Goal: Task Accomplishment & Management: Complete application form

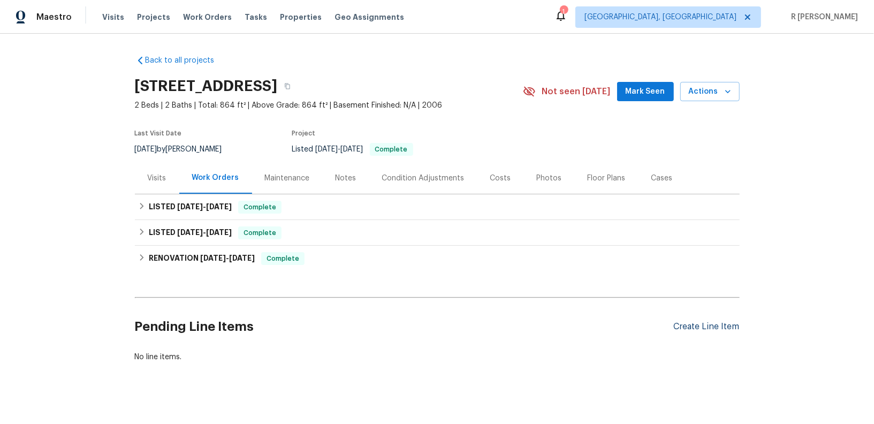
click at [697, 327] on div "Create Line Item" at bounding box center [707, 327] width 66 height 10
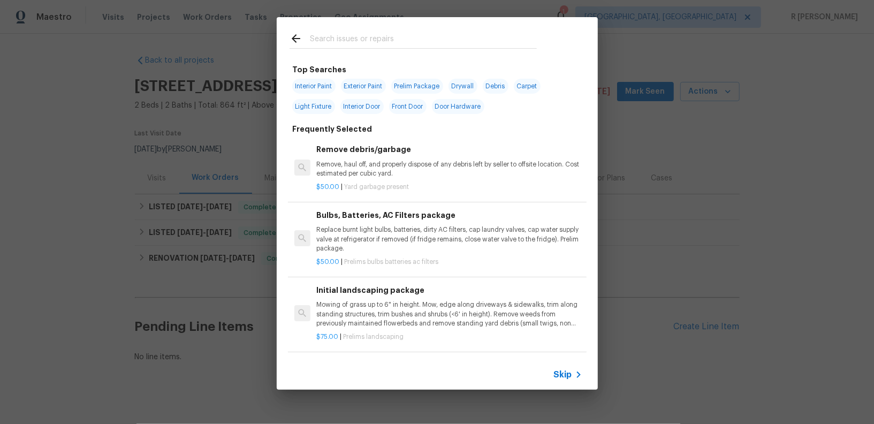
click at [387, 34] on input "text" at bounding box center [423, 40] width 227 height 16
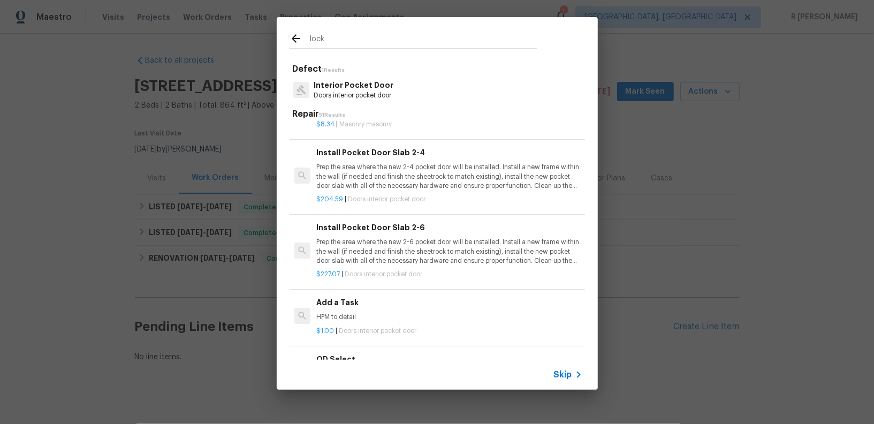
scroll to position [580, 0]
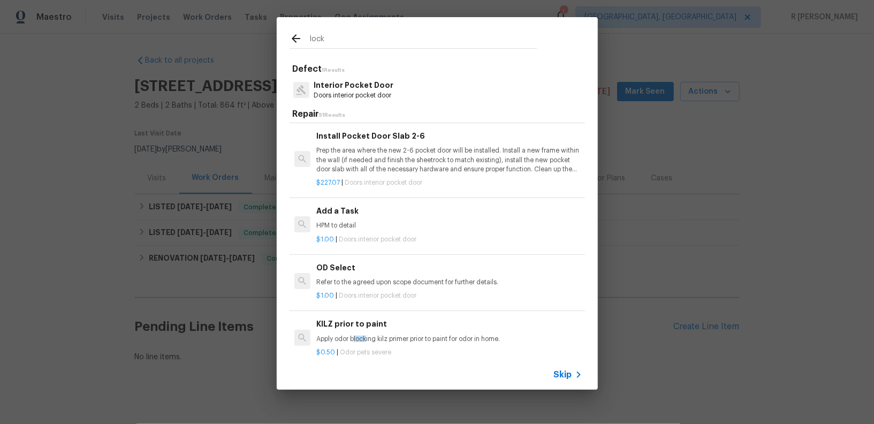
type input "lock"
click at [375, 236] on span "Doors interior pocket door" at bounding box center [378, 239] width 78 height 6
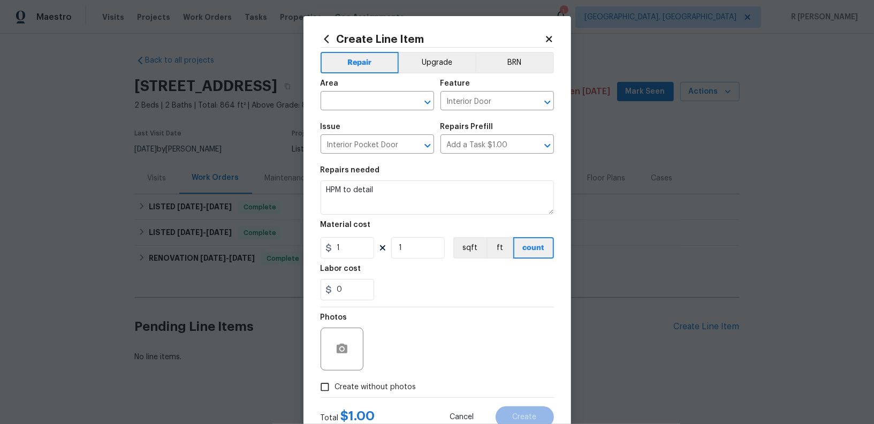
click at [376, 89] on div "Area" at bounding box center [378, 87] width 114 height 14
click at [375, 103] on input "text" at bounding box center [363, 102] width 84 height 17
click at [383, 142] on li "Exterior Overall" at bounding box center [378, 144] width 114 height 18
type input "Exterior Overall"
click at [476, 105] on input "Interior Door" at bounding box center [483, 102] width 84 height 17
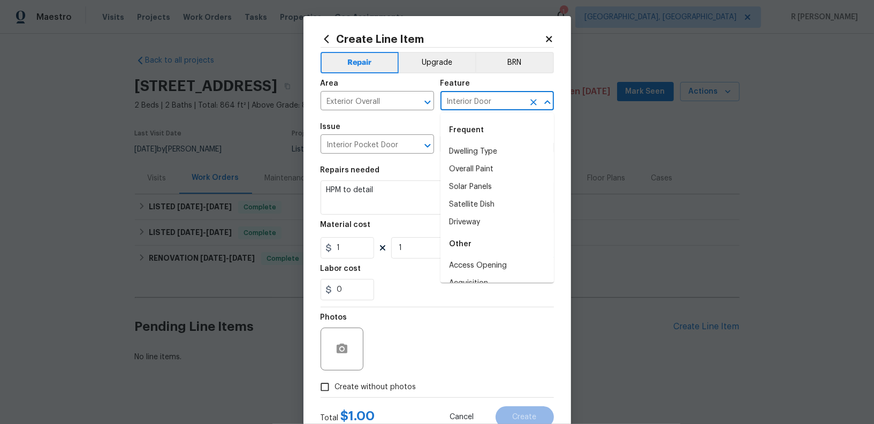
click at [476, 105] on input "Interior Door" at bounding box center [483, 102] width 84 height 17
click at [488, 149] on li "Exterior Door" at bounding box center [498, 152] width 114 height 18
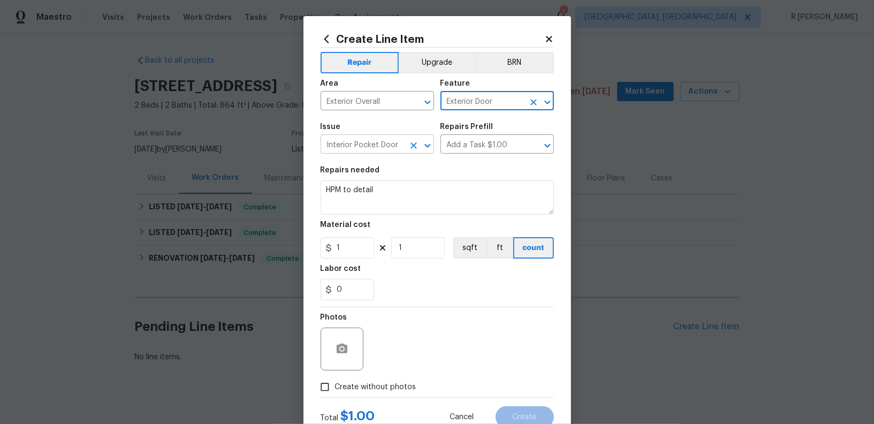
type input "Exterior Door"
click at [376, 146] on input "Interior Pocket Door" at bounding box center [363, 145] width 84 height 17
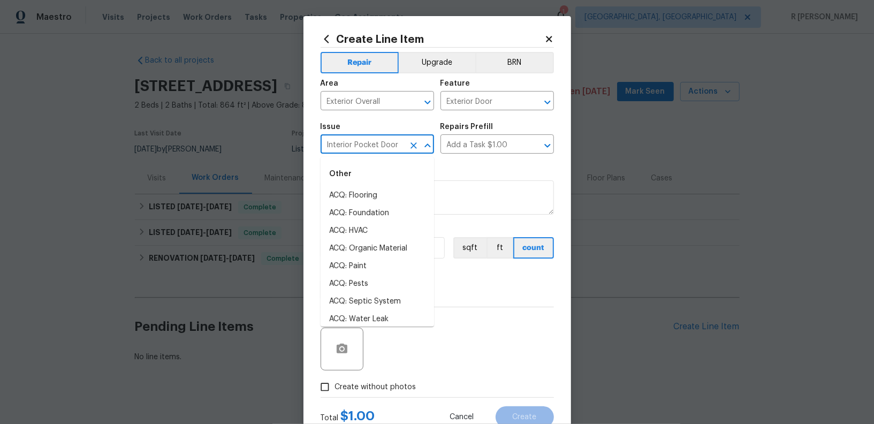
click at [376, 146] on input "Interior Pocket Door" at bounding box center [363, 145] width 84 height 17
click at [402, 222] on li "Exterior Door Pre-Hung" at bounding box center [378, 231] width 114 height 18
type input "Exterior Door Pre-Hung"
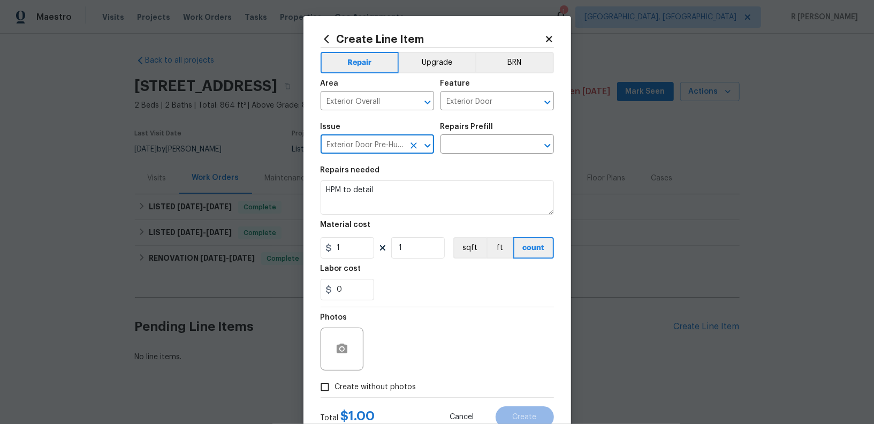
click at [387, 144] on input "Exterior Door Pre-Hung" at bounding box center [363, 145] width 84 height 17
click at [417, 149] on icon "Clear" at bounding box center [414, 145] width 11 height 11
click at [361, 155] on span "Issue ​" at bounding box center [378, 138] width 114 height 43
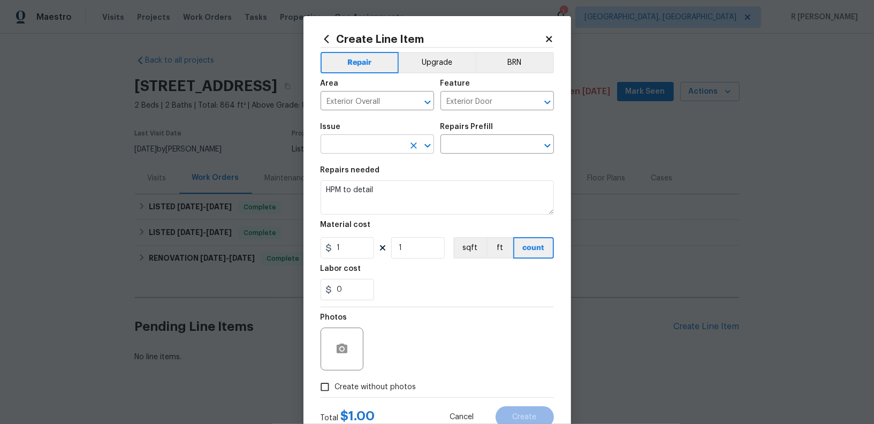
click at [339, 147] on input "text" at bounding box center [363, 145] width 84 height 17
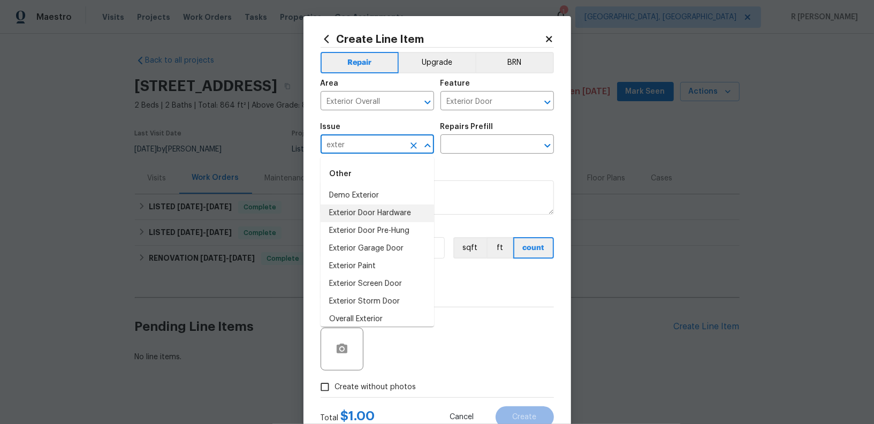
click at [337, 205] on li "Exterior Door Hardware" at bounding box center [378, 214] width 114 height 18
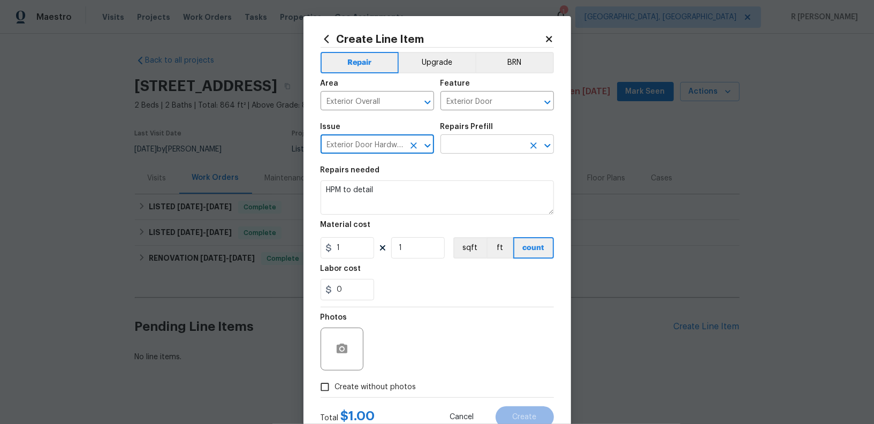
type input "Exterior Door Hardware"
click at [481, 145] on input "text" at bounding box center [483, 145] width 84 height 17
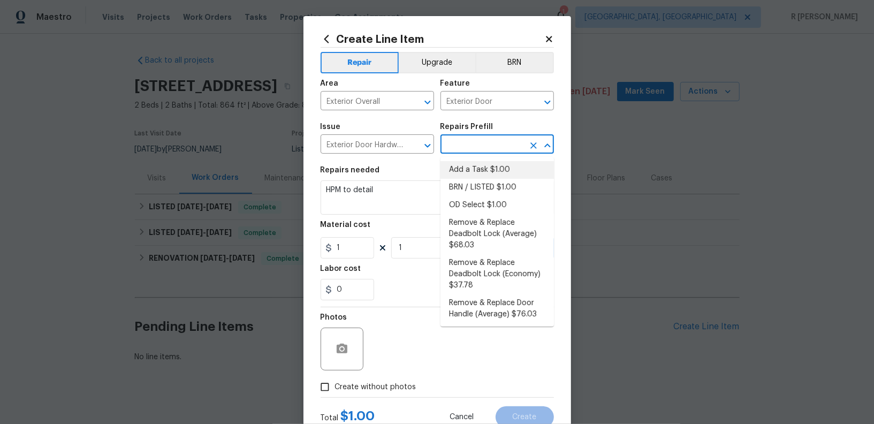
click at [482, 164] on li "Add a Task $1.00" at bounding box center [498, 170] width 114 height 18
type input "Interior Door"
type input "Add a Task $1.00"
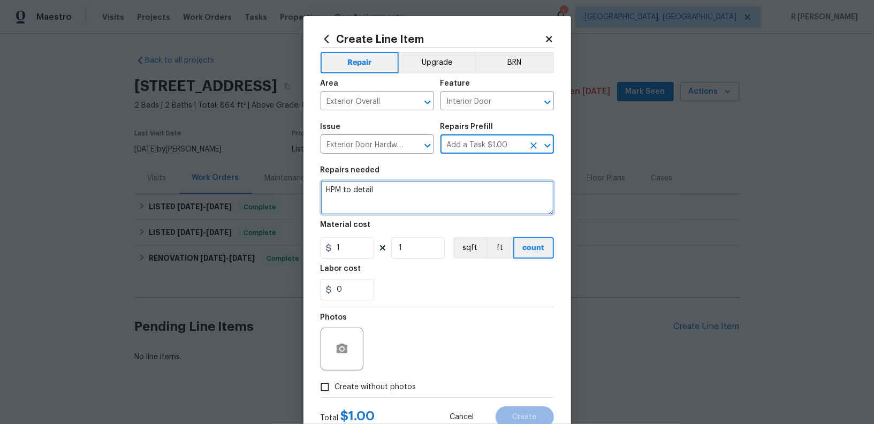
click at [416, 201] on textarea "HPM to detail" at bounding box center [437, 197] width 233 height 34
paste textarea "Please drill outdoor shed lock and replace with like kind. Please new keys in t…"
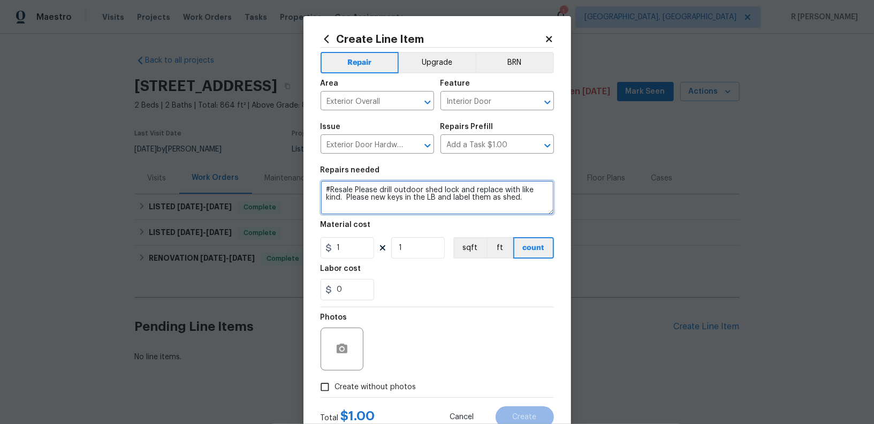
type textarea "#Resale Please drill outdoor shed lock and replace with like kind. Please new k…"
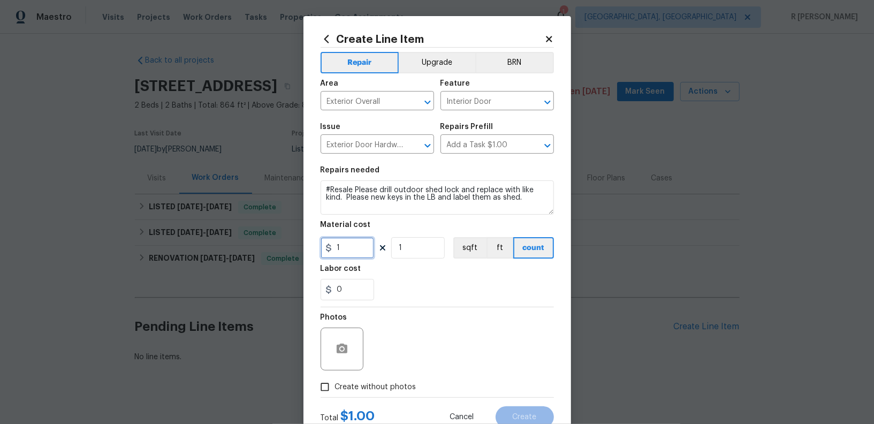
click at [366, 251] on input "1" at bounding box center [348, 247] width 54 height 21
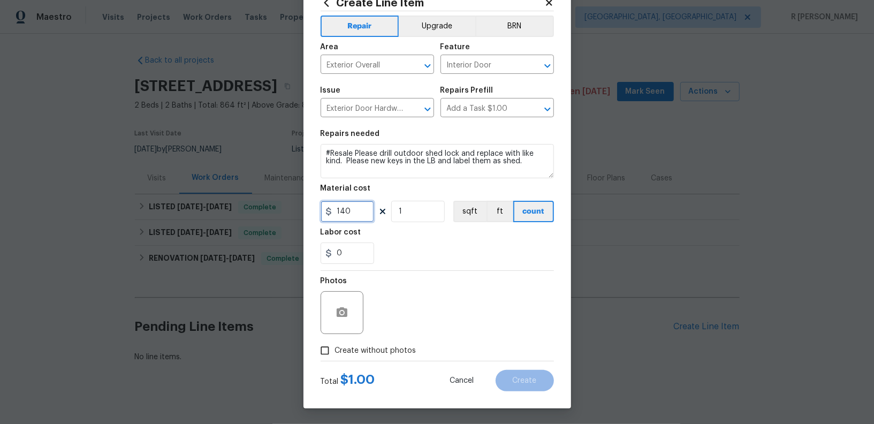
type input "140"
click at [364, 352] on span "Create without photos" at bounding box center [375, 350] width 81 height 11
click at [335, 352] on input "Create without photos" at bounding box center [325, 351] width 20 height 20
click at [348, 311] on icon "button" at bounding box center [342, 312] width 13 height 13
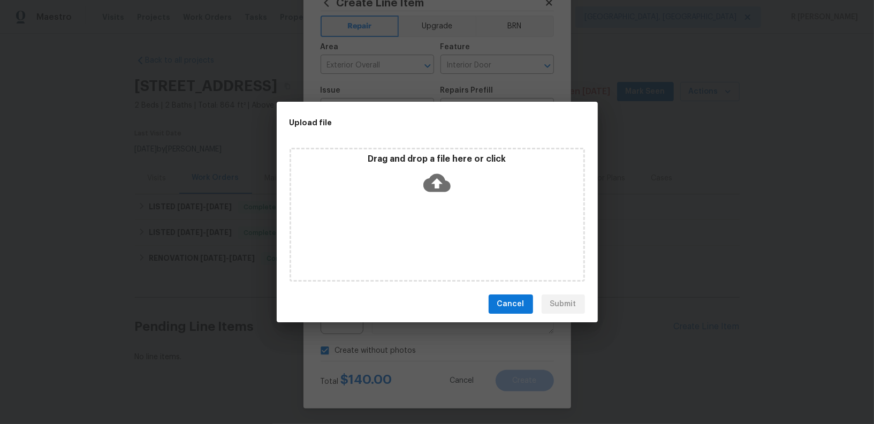
click at [440, 187] on icon at bounding box center [437, 183] width 27 height 18
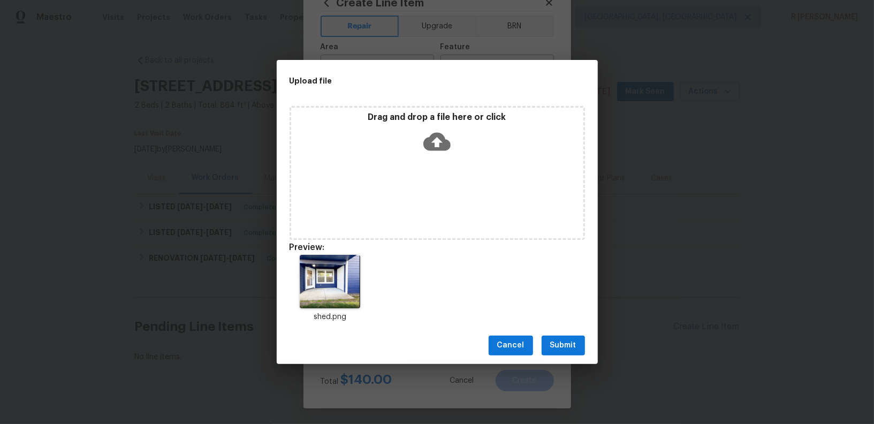
click at [564, 344] on span "Submit" at bounding box center [564, 345] width 26 height 13
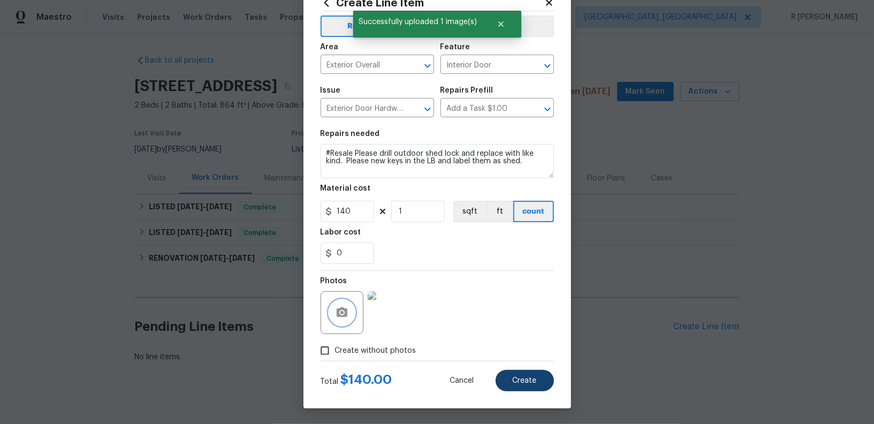
checkbox input "false"
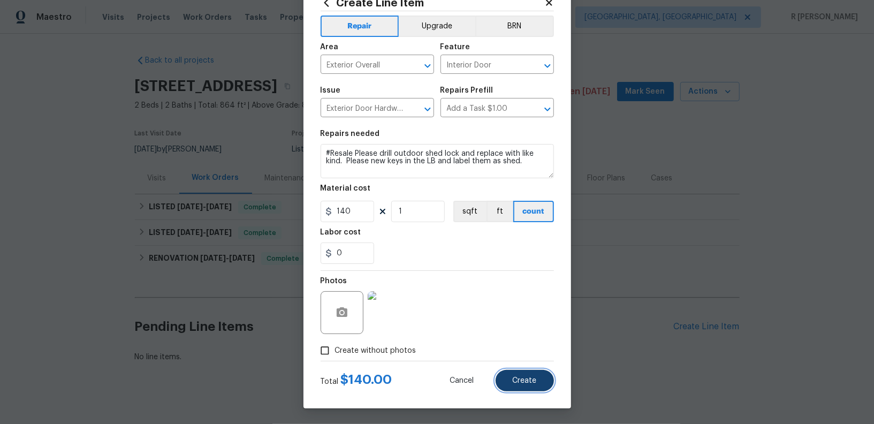
click at [526, 380] on span "Create" at bounding box center [525, 381] width 24 height 8
type input "0"
checkbox input "true"
type input "0"
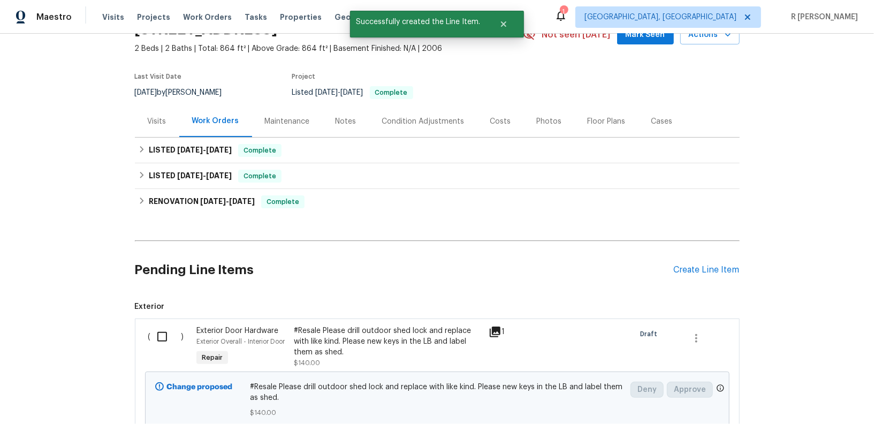
scroll to position [142, 0]
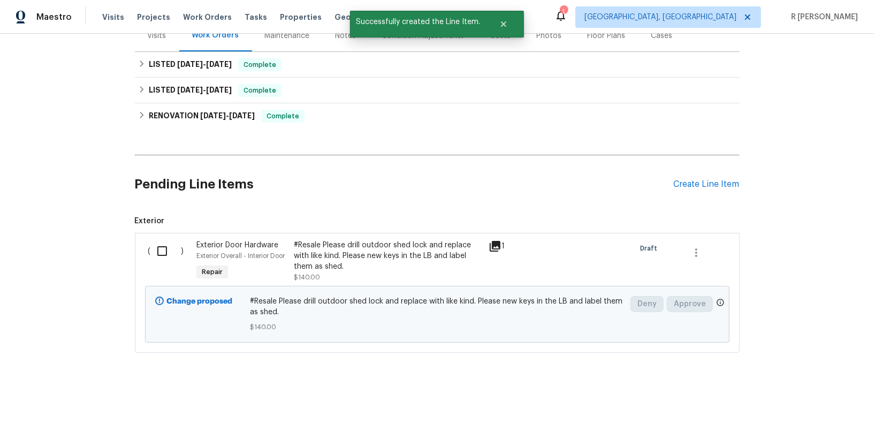
click at [164, 248] on input "checkbox" at bounding box center [166, 251] width 31 height 22
checkbox input "true"
click at [827, 393] on span "Create Work Order" at bounding box center [813, 397] width 71 height 13
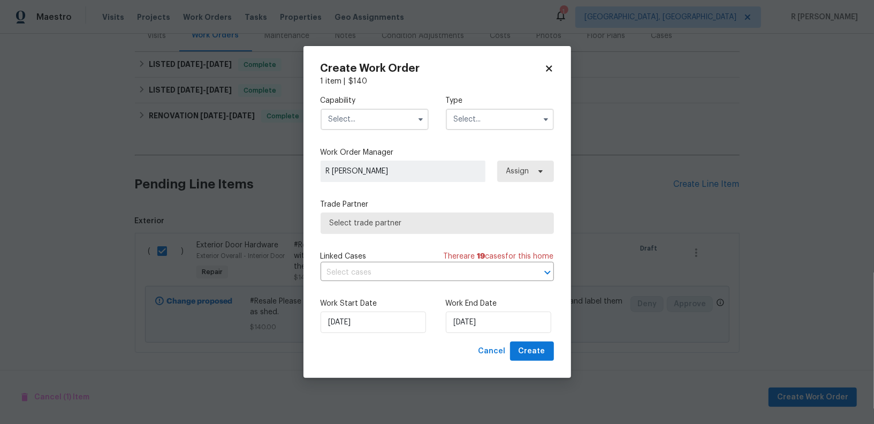
click at [351, 109] on input "text" at bounding box center [375, 119] width 108 height 21
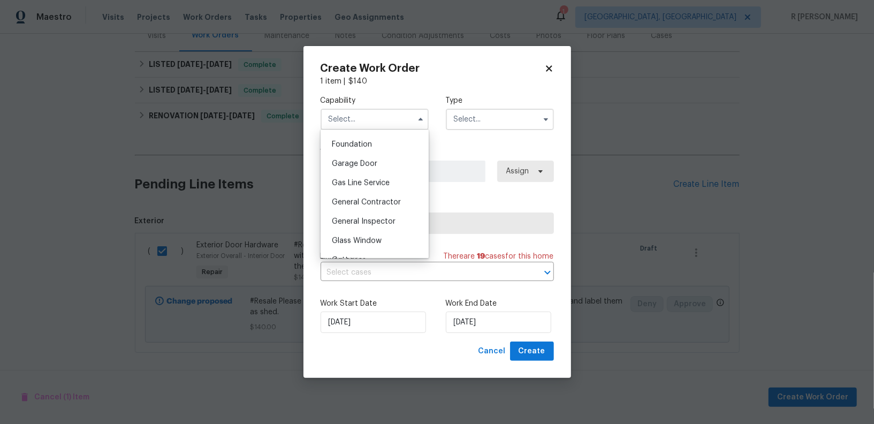
scroll to position [482, 0]
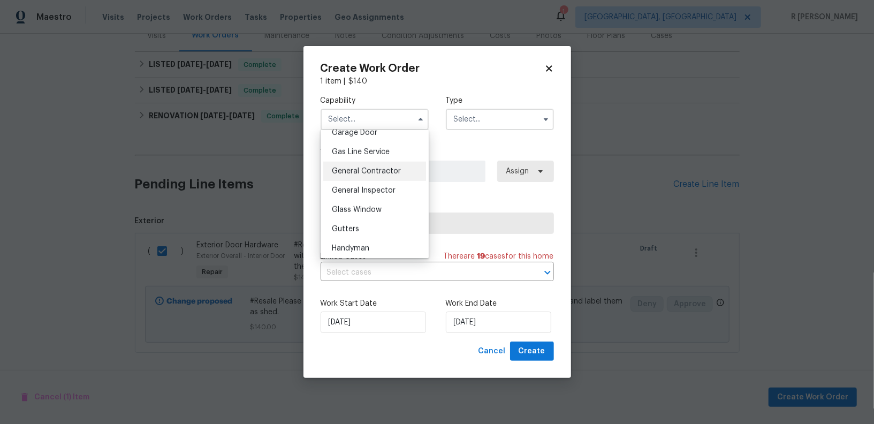
click at [377, 166] on div "General Contractor" at bounding box center [374, 171] width 103 height 19
type input "General Contractor"
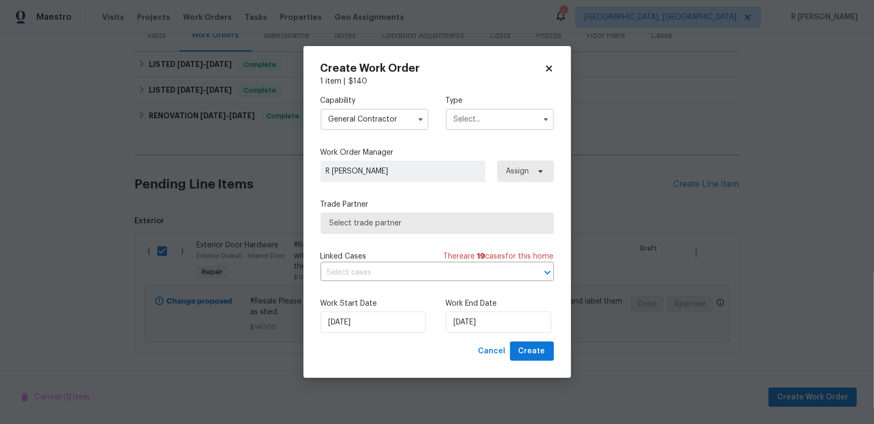
click at [488, 118] on input "text" at bounding box center [500, 119] width 108 height 21
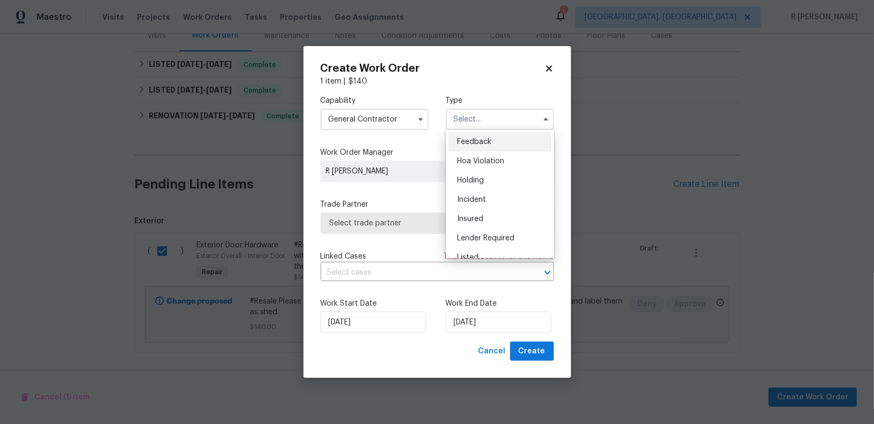
click at [503, 142] on div "Feedback" at bounding box center [500, 141] width 103 height 19
type input "Feedback"
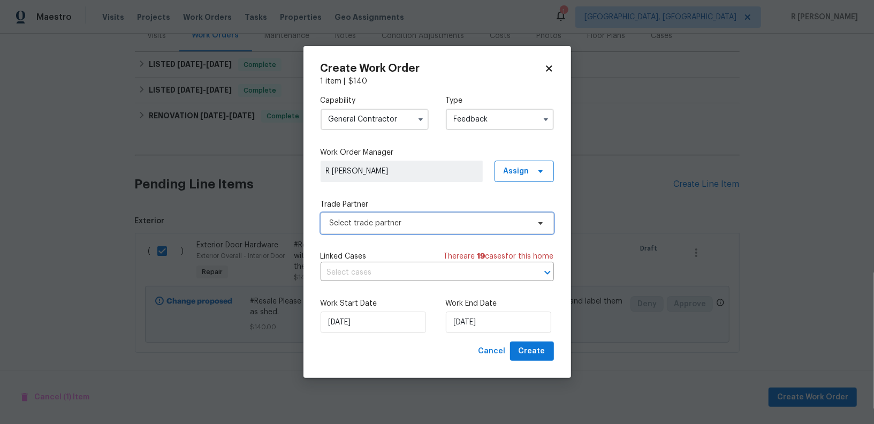
click at [379, 221] on span "Select trade partner" at bounding box center [430, 223] width 200 height 11
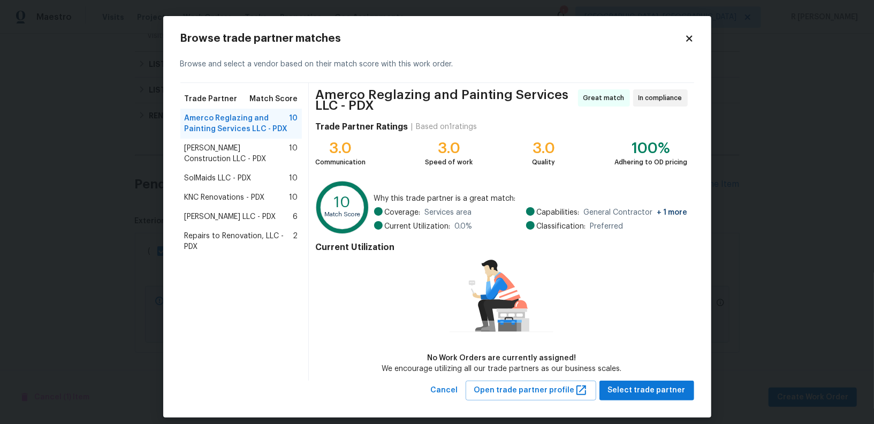
click at [223, 180] on span "SolMaids LLC - PDX" at bounding box center [218, 178] width 67 height 11
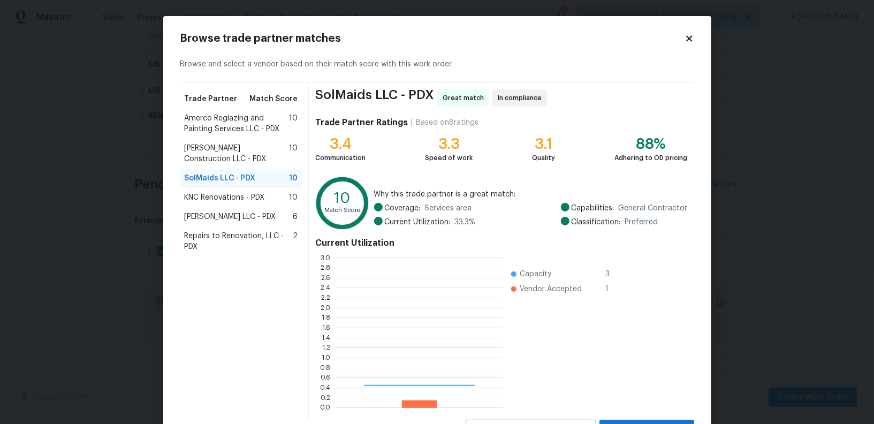
scroll to position [150, 167]
click at [231, 118] on span "Amerco Reglazing and Painting Services LLC - PDX" at bounding box center [237, 123] width 105 height 21
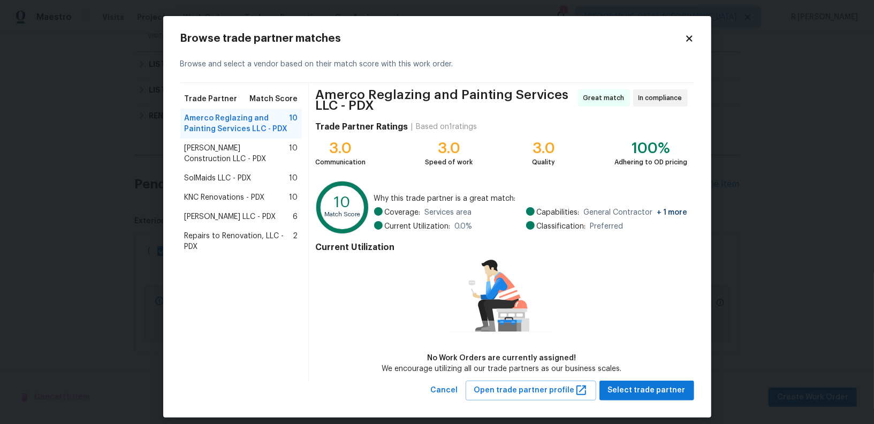
scroll to position [9, 0]
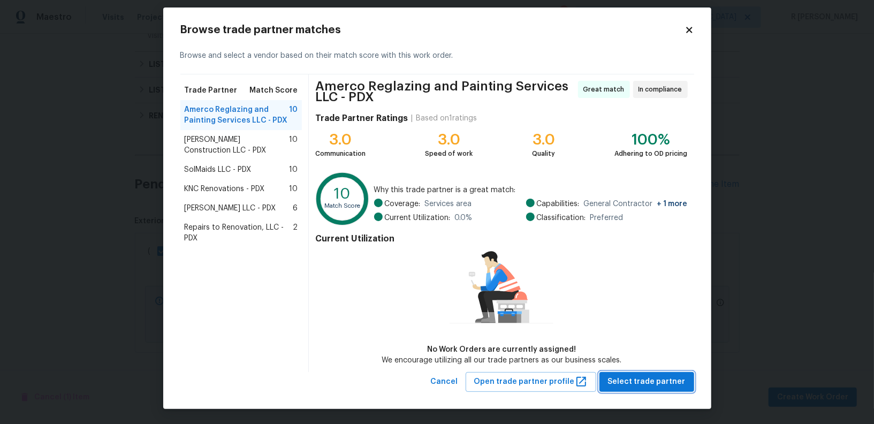
click at [644, 381] on span "Select trade partner" at bounding box center [647, 381] width 78 height 13
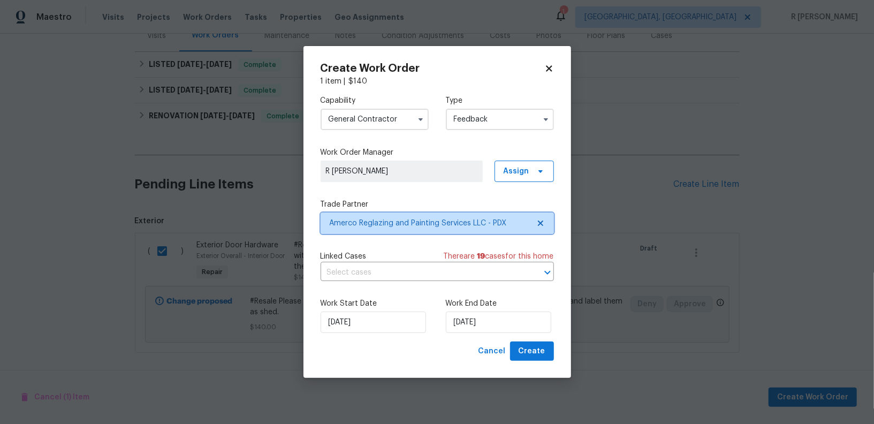
scroll to position [0, 0]
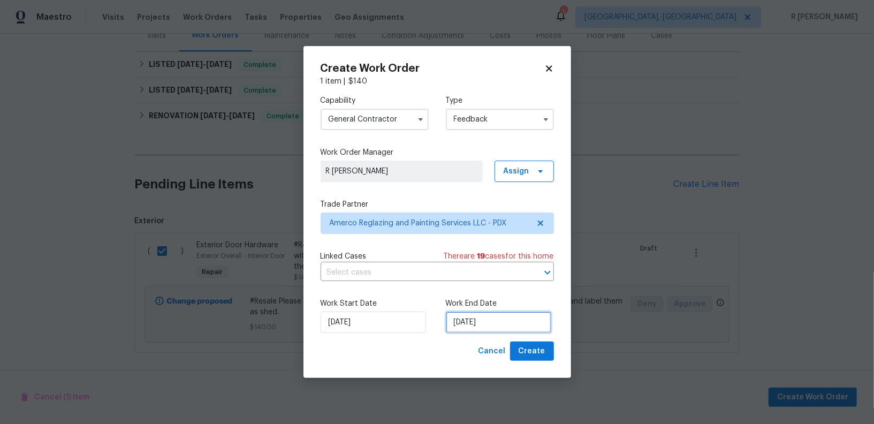
click at [460, 322] on input "[DATE]" at bounding box center [498, 322] width 105 height 21
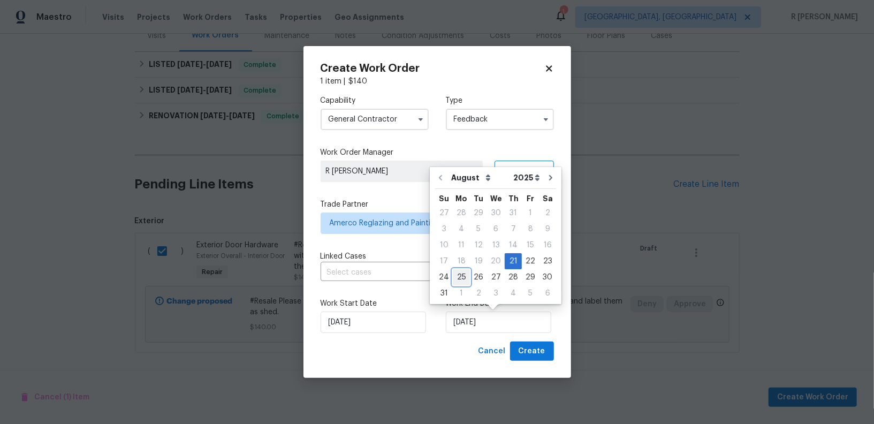
click at [461, 279] on div "25" at bounding box center [461, 277] width 17 height 15
type input "[DATE]"
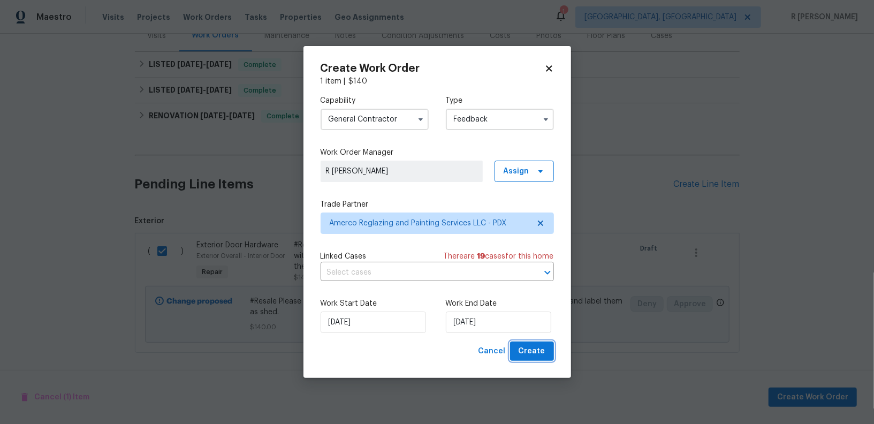
click at [537, 351] on span "Create" at bounding box center [532, 351] width 27 height 13
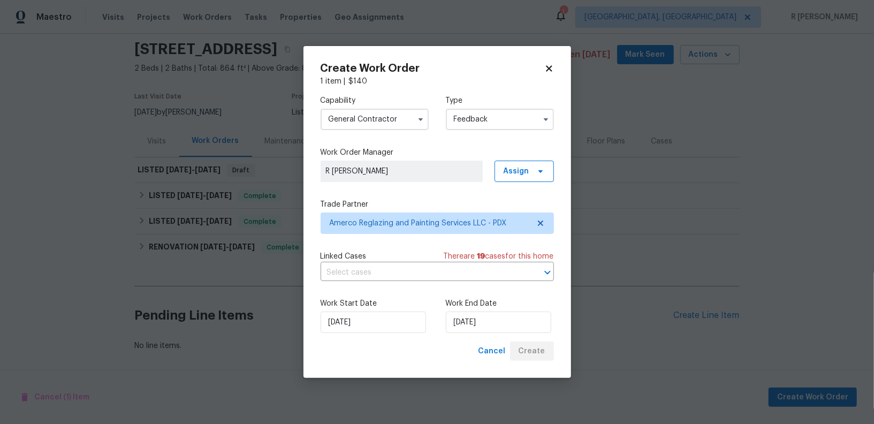
scroll to position [36, 0]
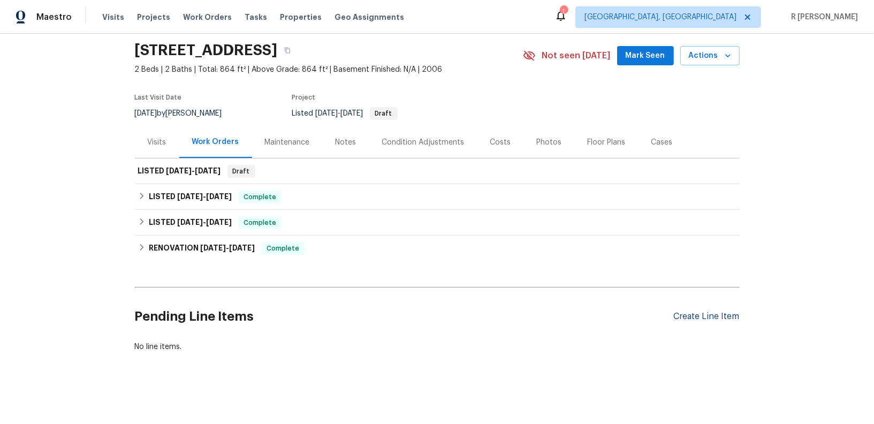
click at [693, 314] on div "Create Line Item" at bounding box center [707, 317] width 66 height 10
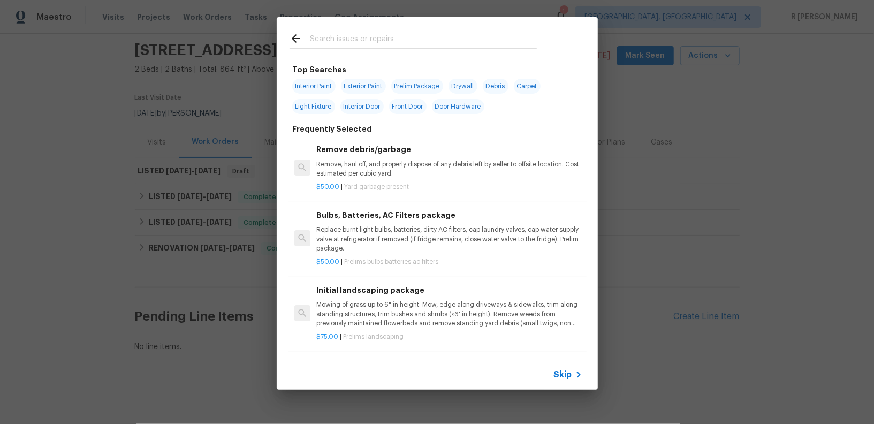
click at [416, 59] on div "Top Searches Interior Paint Exterior Paint Prelim Package Drywall Debris Carpet…" at bounding box center [437, 209] width 321 height 300
click at [427, 37] on input "text" at bounding box center [423, 40] width 227 height 16
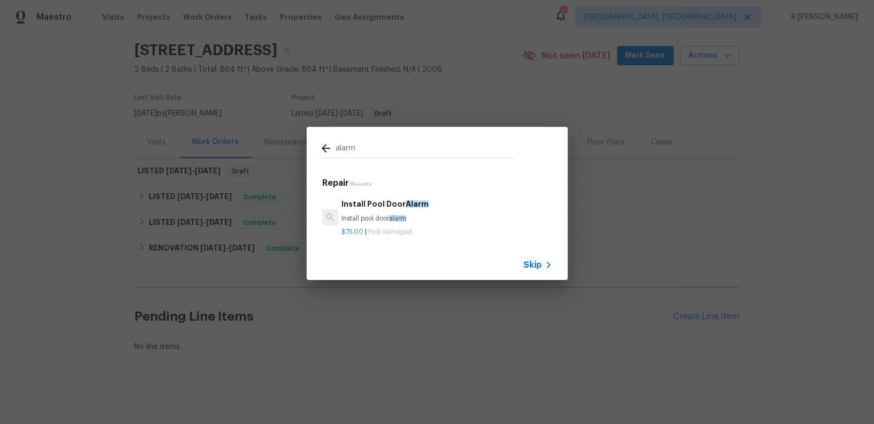
type input "alarm"
click at [544, 281] on div "alarm Repair 1 Results Install Pool Door Alarm Install pool door alarm $75.00 |…" at bounding box center [437, 203] width 874 height 407
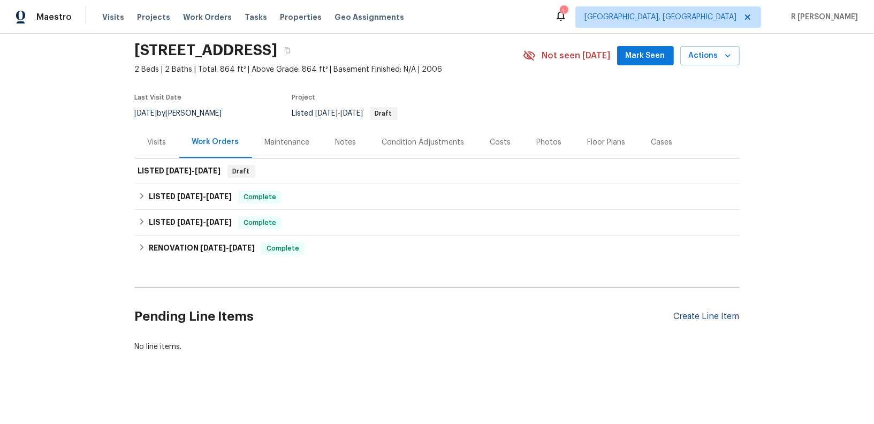
click at [700, 317] on div "Create Line Item" at bounding box center [707, 317] width 66 height 10
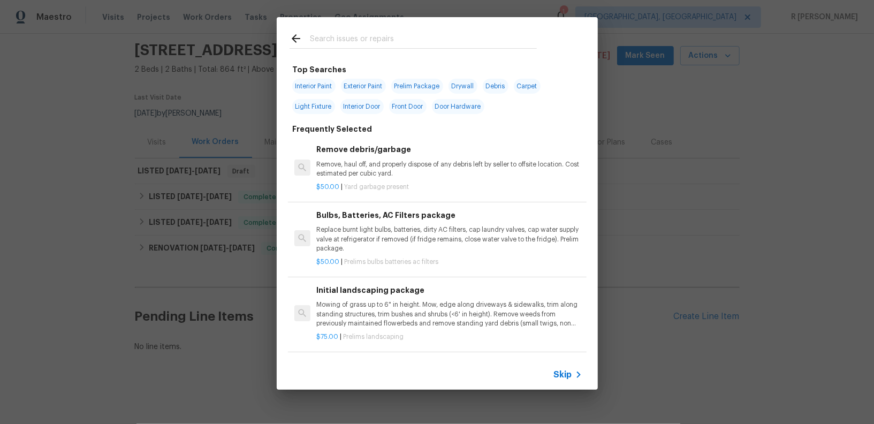
click at [574, 375] on icon at bounding box center [578, 374] width 13 height 13
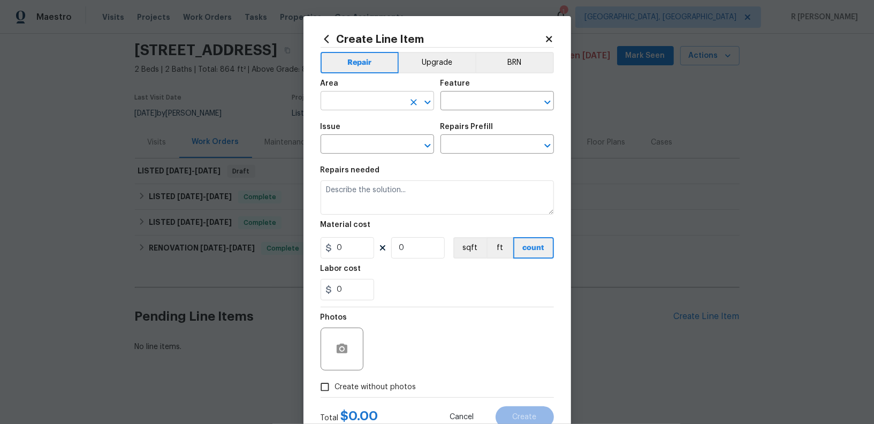
click at [372, 109] on input "text" at bounding box center [363, 102] width 84 height 17
click at [392, 148] on li "Interior Overall" at bounding box center [378, 144] width 114 height 18
type input "Interior Overall"
click at [488, 103] on input "text" at bounding box center [483, 102] width 84 height 17
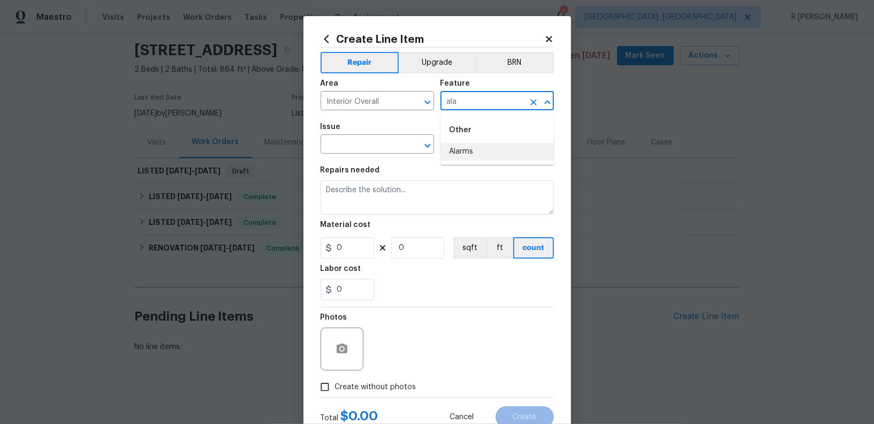
click at [471, 158] on li "Alarms" at bounding box center [498, 152] width 114 height 18
type input "Alarms"
click at [370, 145] on input "text" at bounding box center [363, 145] width 84 height 17
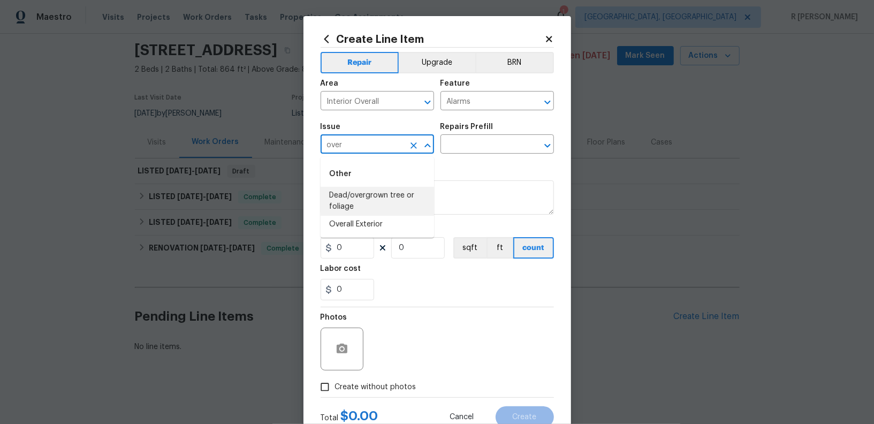
click at [366, 145] on input "over" at bounding box center [363, 145] width 84 height 17
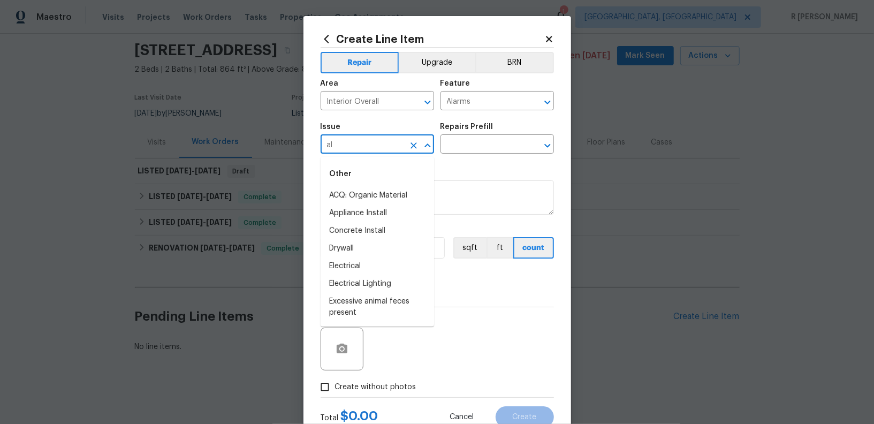
type input "a"
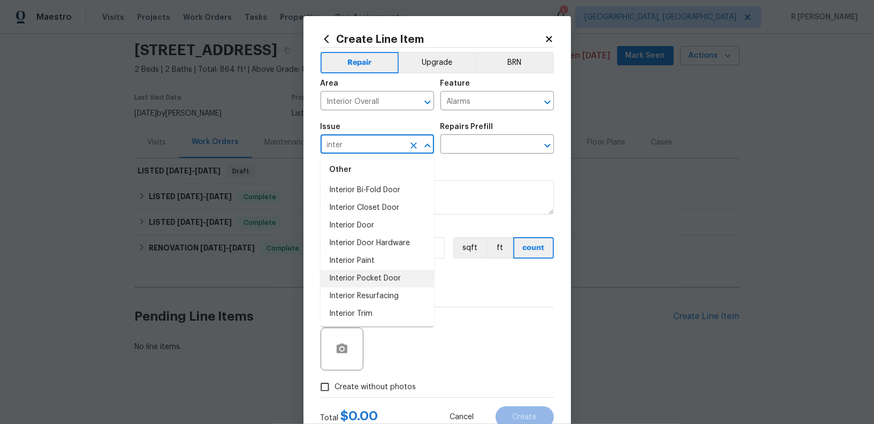
scroll to position [0, 0]
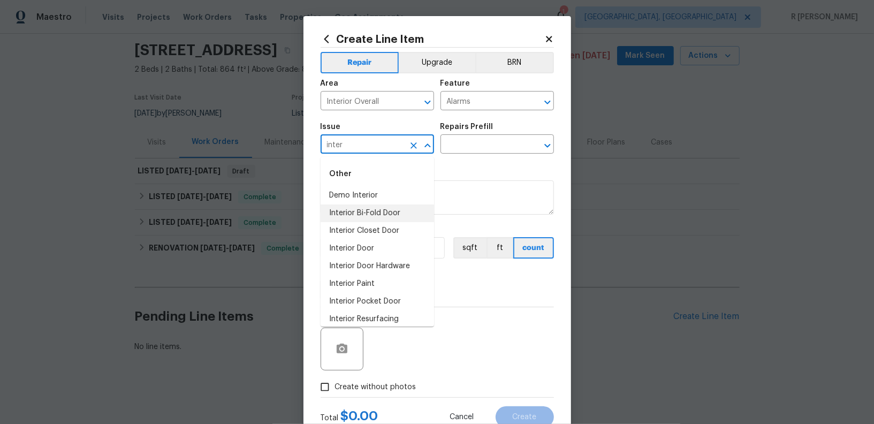
type input "inter"
click at [349, 135] on div "Issue" at bounding box center [378, 130] width 114 height 14
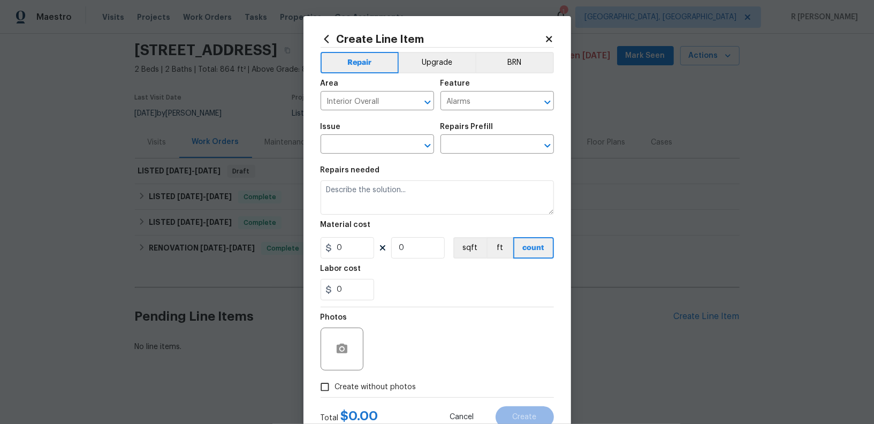
click at [349, 135] on div "Issue" at bounding box center [378, 130] width 114 height 14
click at [353, 142] on input "text" at bounding box center [363, 145] width 84 height 17
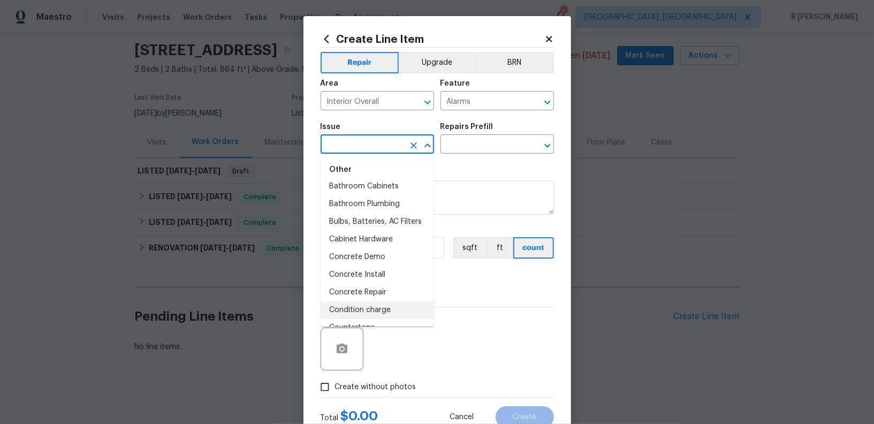
scroll to position [231, 0]
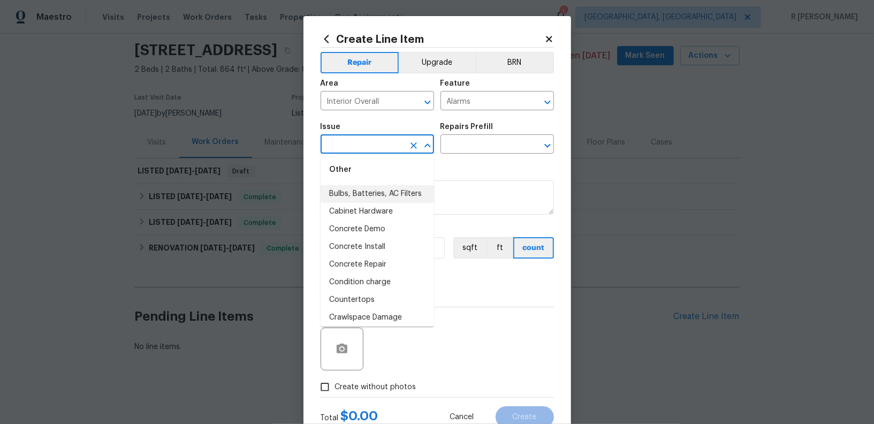
click at [381, 194] on li "Bulbs, Batteries, AC Filters" at bounding box center [378, 194] width 114 height 18
type input "Bulbs, Batteries, AC Filters"
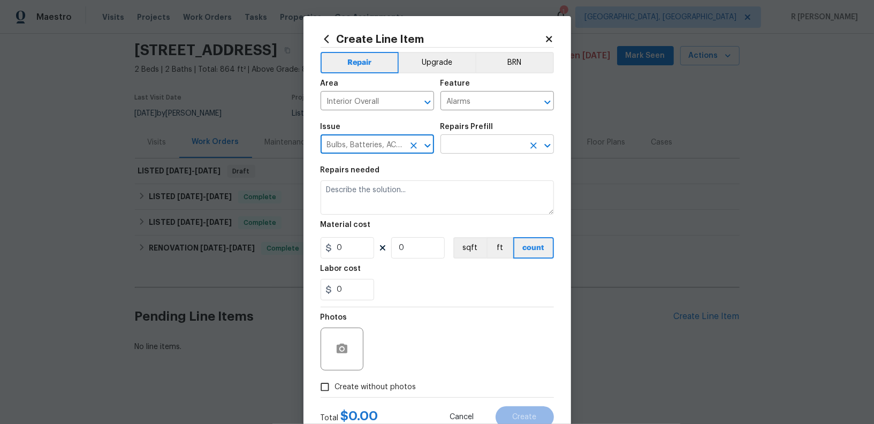
click at [487, 140] on input "text" at bounding box center [483, 145] width 84 height 17
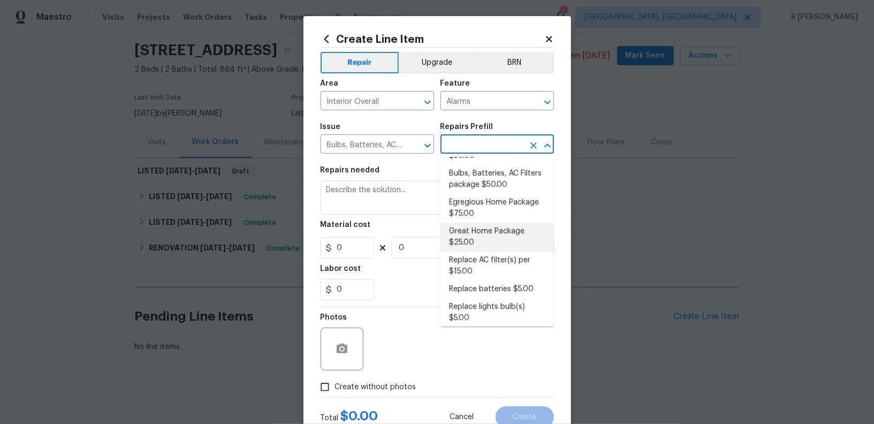
scroll to position [29, 0]
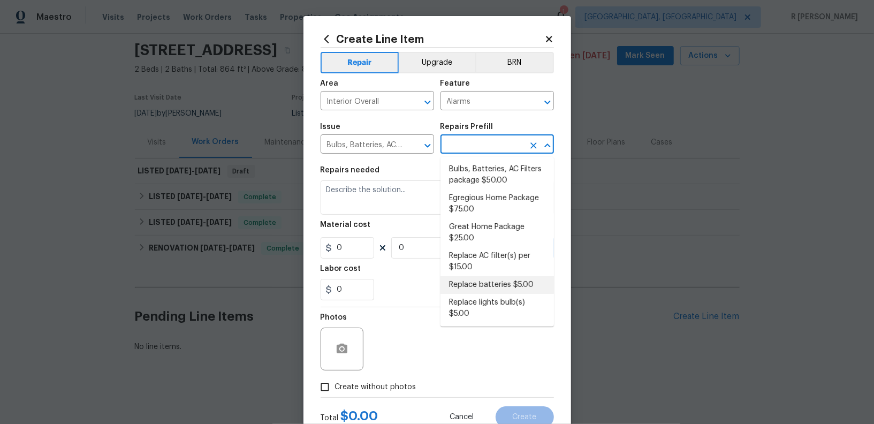
click at [487, 281] on li "Replace batteries $5.00" at bounding box center [498, 285] width 114 height 18
type input "Home Readiness Packages"
type input "Replace batteries $5.00"
type textarea "Replace dead batteries to smoke/CO detector."
type input "5"
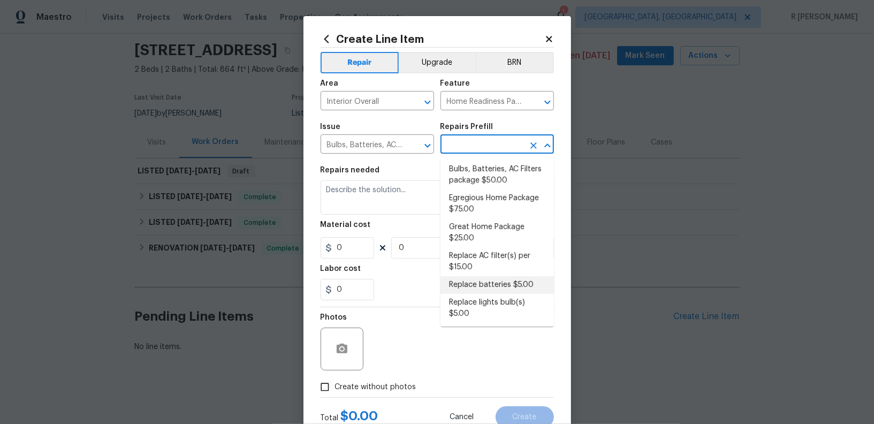
type input "1"
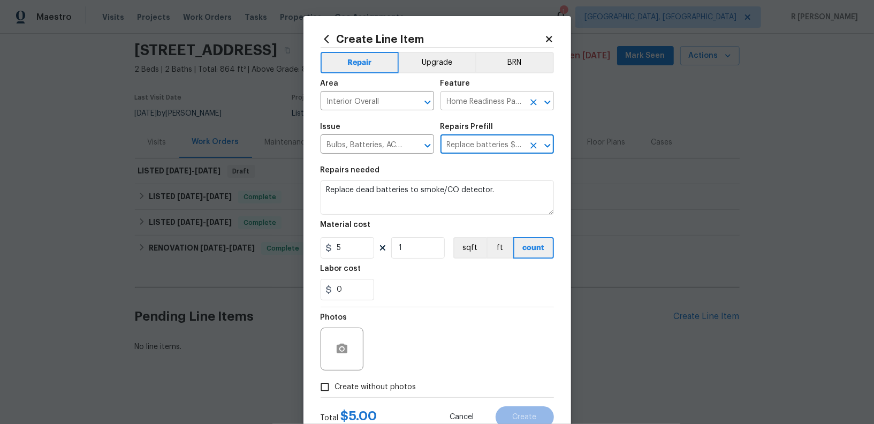
click at [478, 97] on input "Home Readiness Packages" at bounding box center [483, 102] width 84 height 17
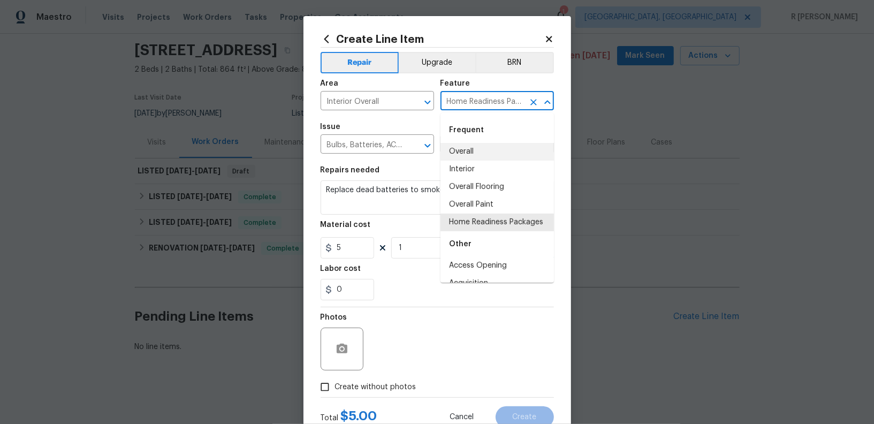
click at [478, 97] on input "Home Readiness Packages" at bounding box center [483, 102] width 84 height 17
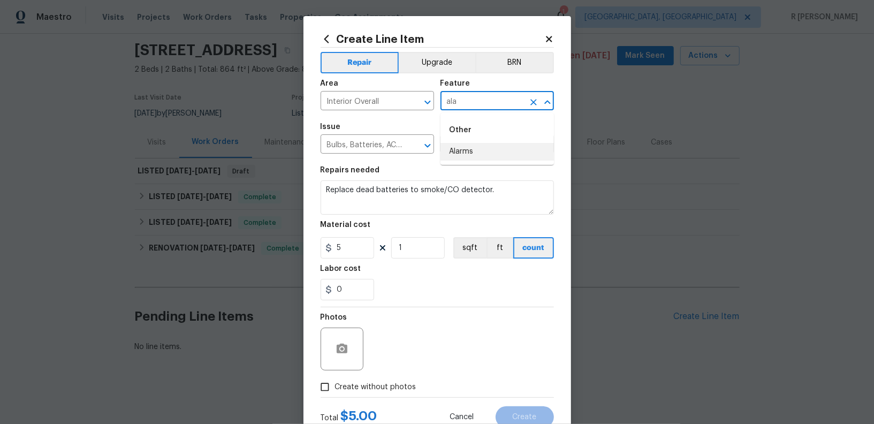
click at [466, 147] on li "Alarms" at bounding box center [498, 152] width 114 height 18
type input "Alarms"
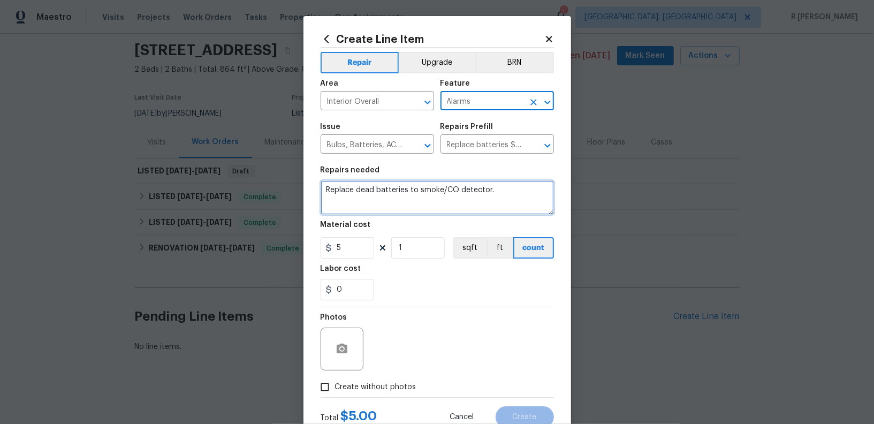
click at [410, 183] on textarea "Replace dead batteries to smoke/CO detector." at bounding box center [437, 197] width 233 height 34
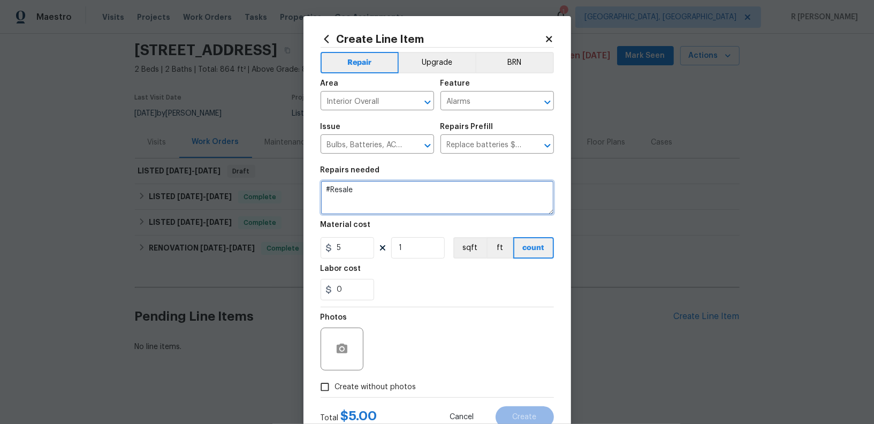
paste textarea "Received feedback there's an alarm going off in the house. Determine where the …"
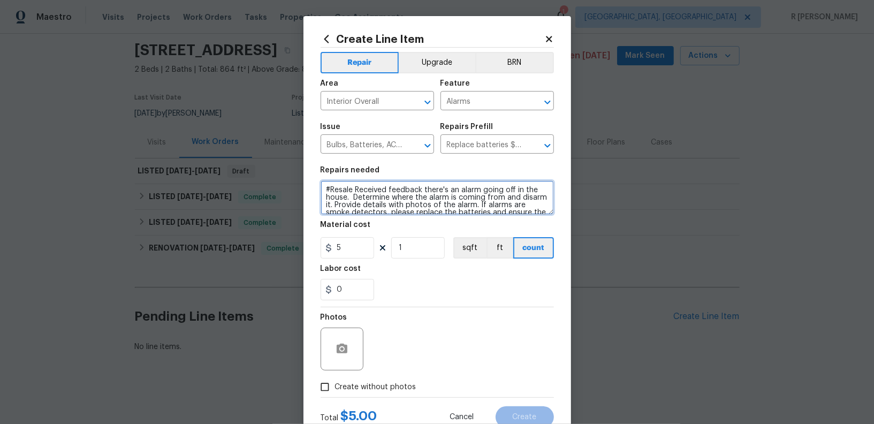
scroll to position [17, 0]
type textarea "#Resale Received feedback there's an alarm going off in the house. Determine wh…"
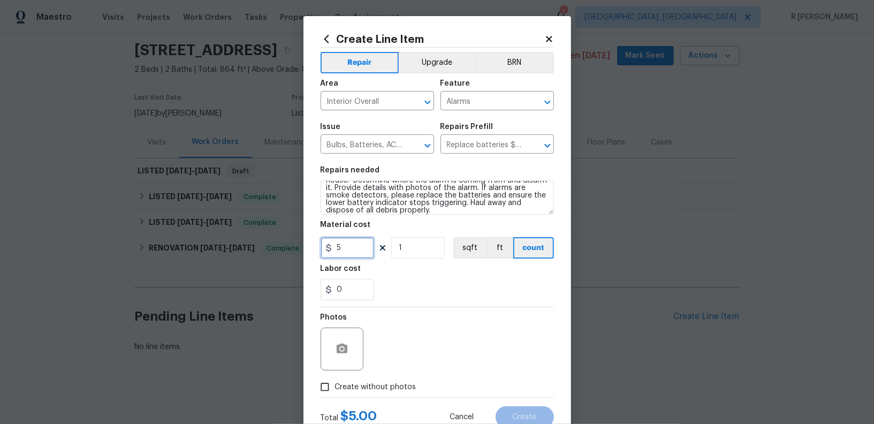
click at [350, 248] on input "5" at bounding box center [348, 247] width 54 height 21
type input "75"
click at [361, 384] on span "Create without photos" at bounding box center [375, 387] width 81 height 11
click at [335, 384] on input "Create without photos" at bounding box center [325, 387] width 20 height 20
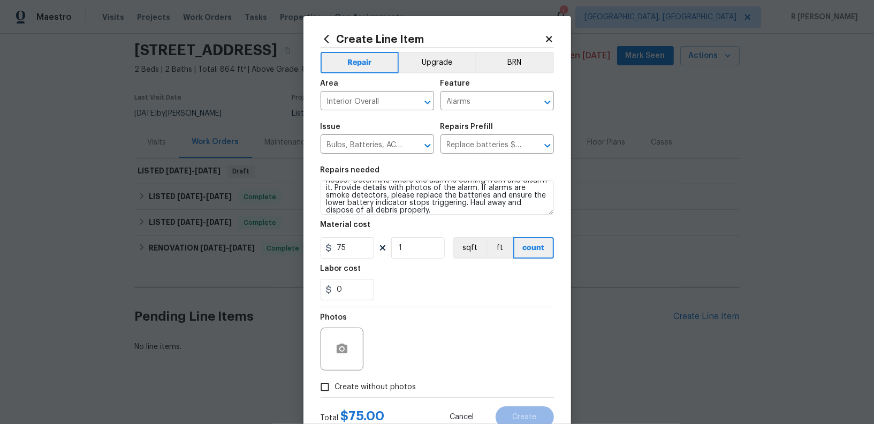
checkbox input "true"
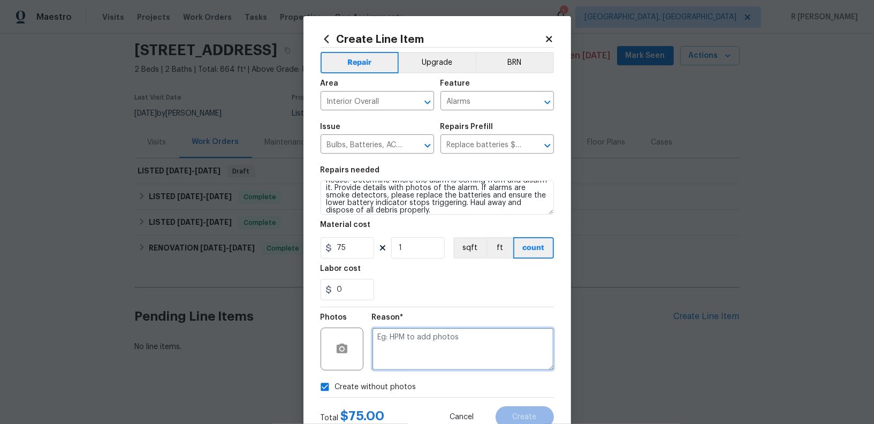
click at [447, 353] on textarea at bounding box center [463, 349] width 182 height 43
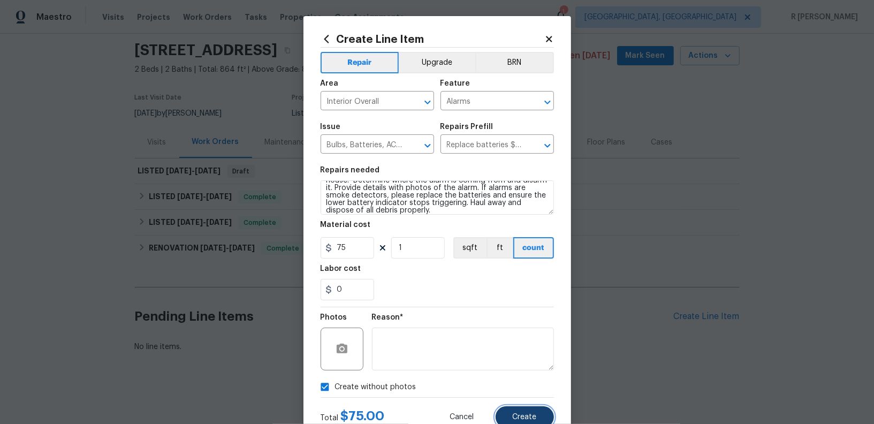
click at [529, 414] on span "Create" at bounding box center [525, 417] width 24 height 8
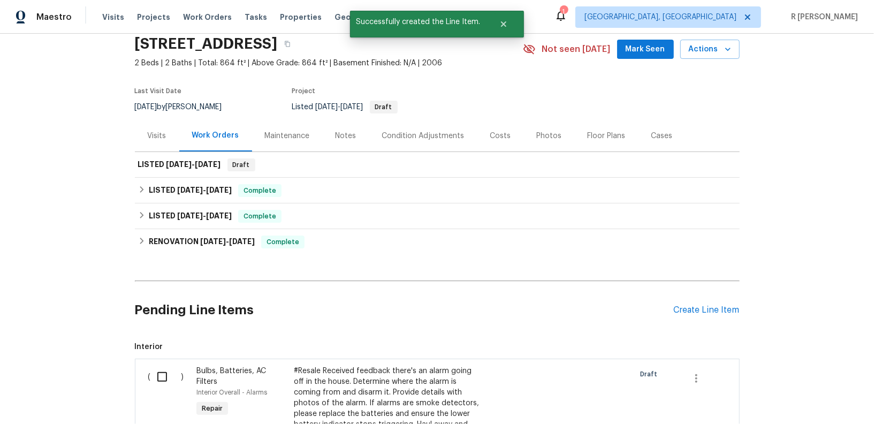
scroll to position [142, 0]
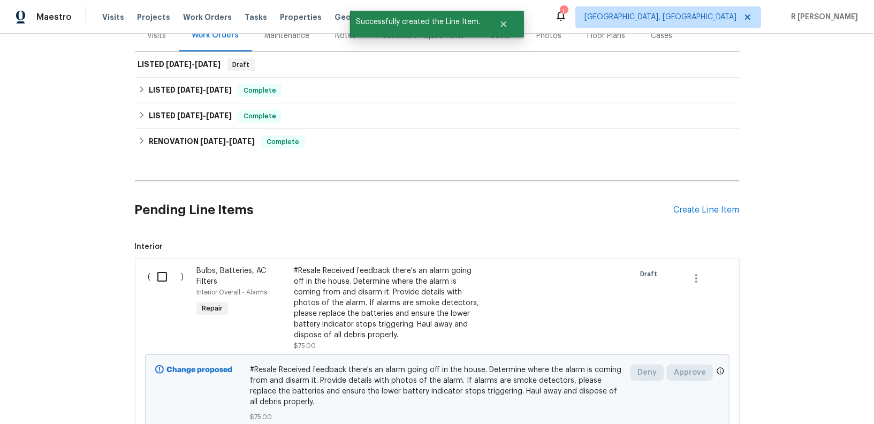
click at [164, 277] on input "checkbox" at bounding box center [166, 277] width 31 height 22
checkbox input "true"
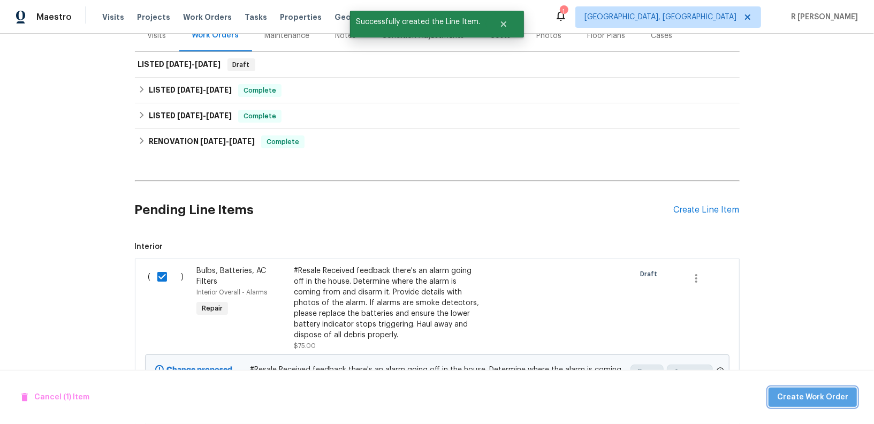
click at [827, 396] on span "Create Work Order" at bounding box center [813, 397] width 71 height 13
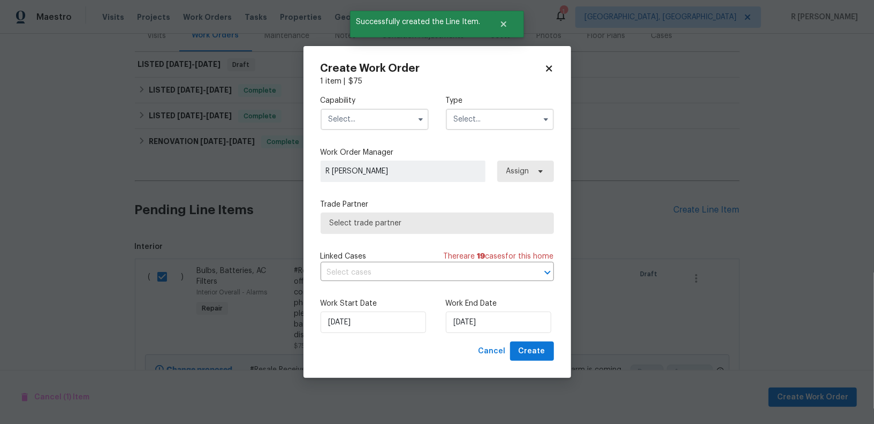
click at [386, 115] on input "text" at bounding box center [375, 119] width 108 height 21
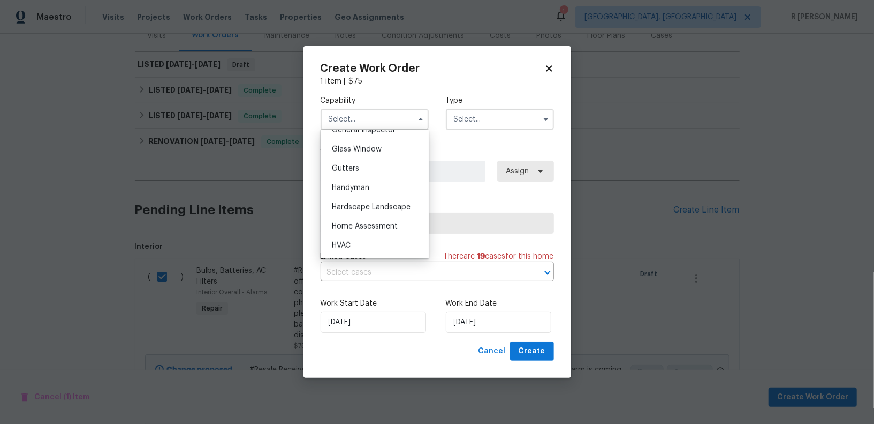
scroll to position [547, 0]
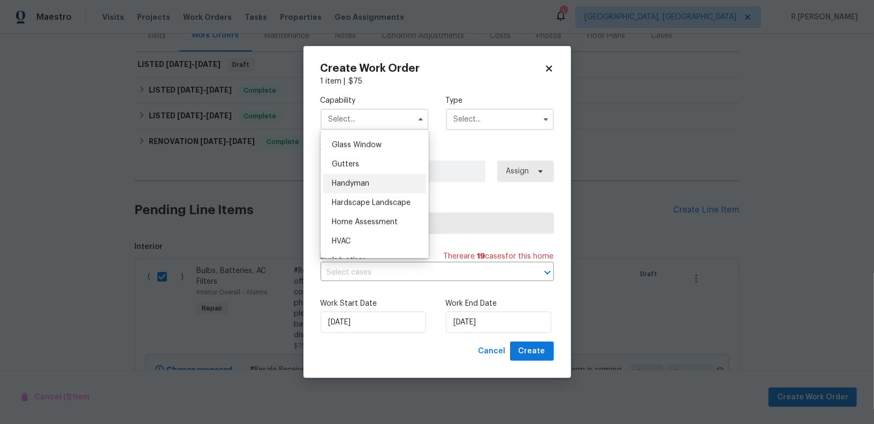
click at [389, 185] on div "Handyman" at bounding box center [374, 183] width 103 height 19
type input "Handyman"
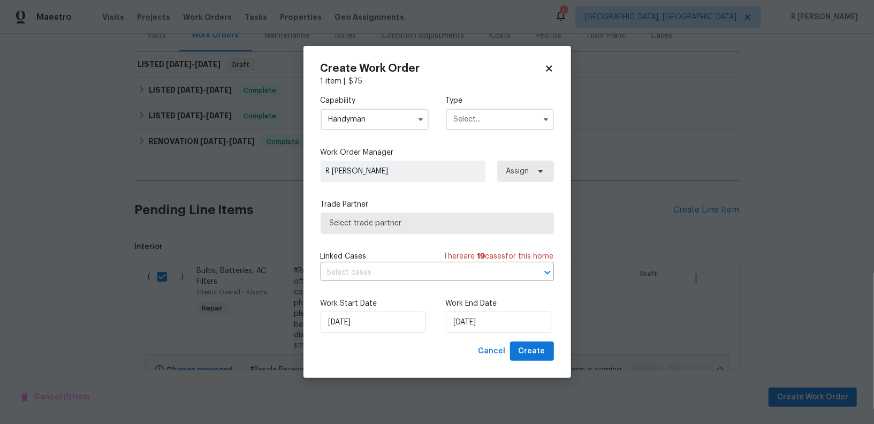
click at [486, 118] on input "text" at bounding box center [500, 119] width 108 height 21
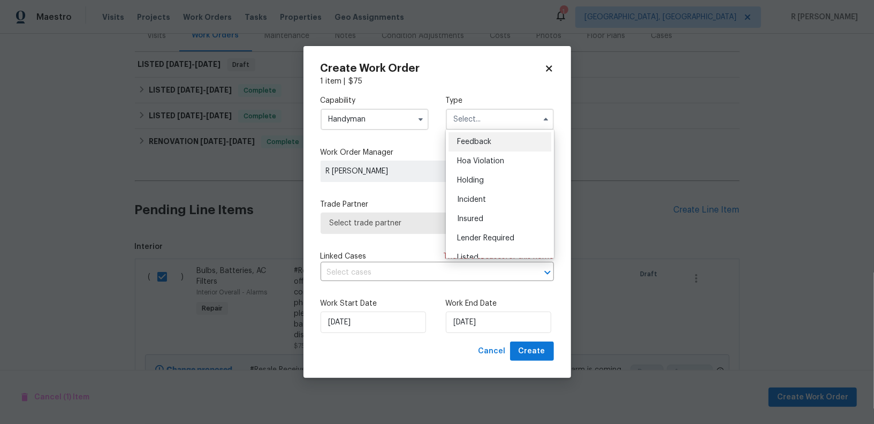
click at [486, 134] on div "Feedback" at bounding box center [500, 141] width 103 height 19
type input "Feedback"
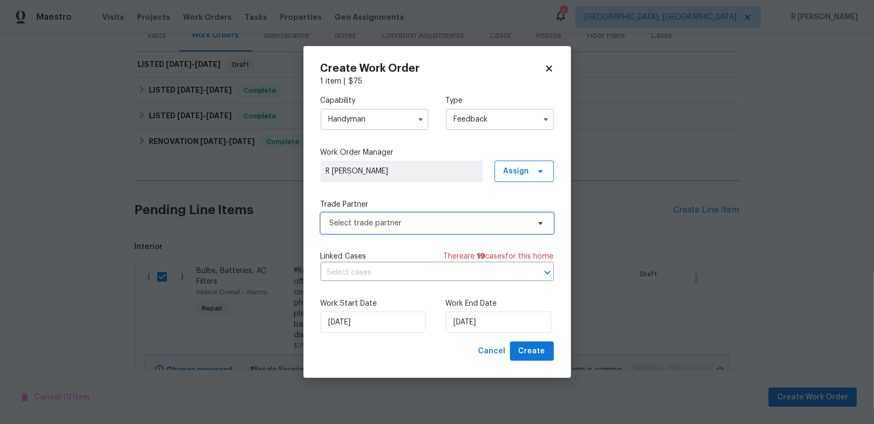
click at [424, 221] on span "Select trade partner" at bounding box center [430, 223] width 200 height 11
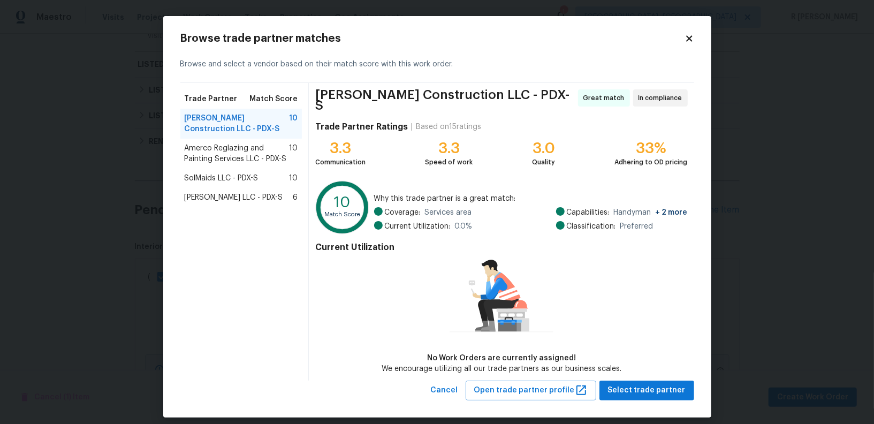
click at [237, 153] on span "Amerco Reglazing and Painting Services LLC - PDX-S" at bounding box center [237, 153] width 105 height 21
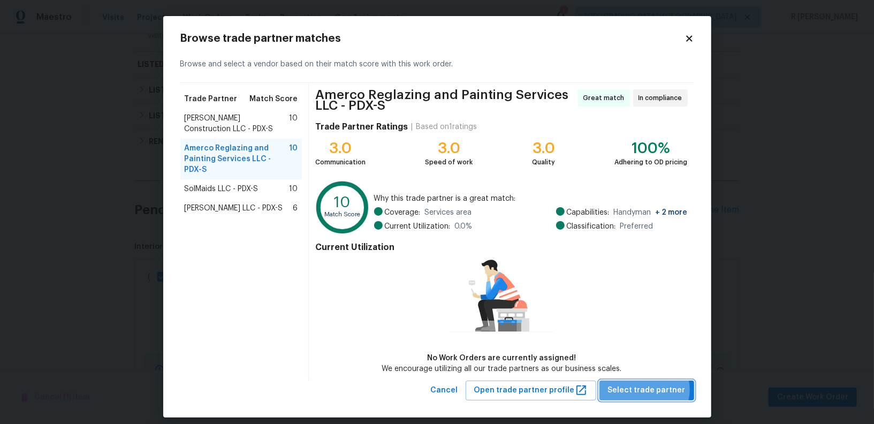
click at [647, 389] on span "Select trade partner" at bounding box center [647, 390] width 78 height 13
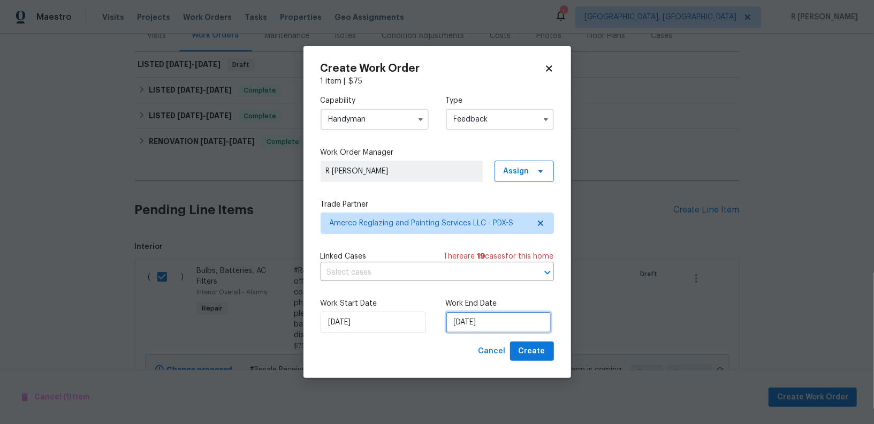
click at [472, 324] on input "[DATE]" at bounding box center [498, 322] width 105 height 21
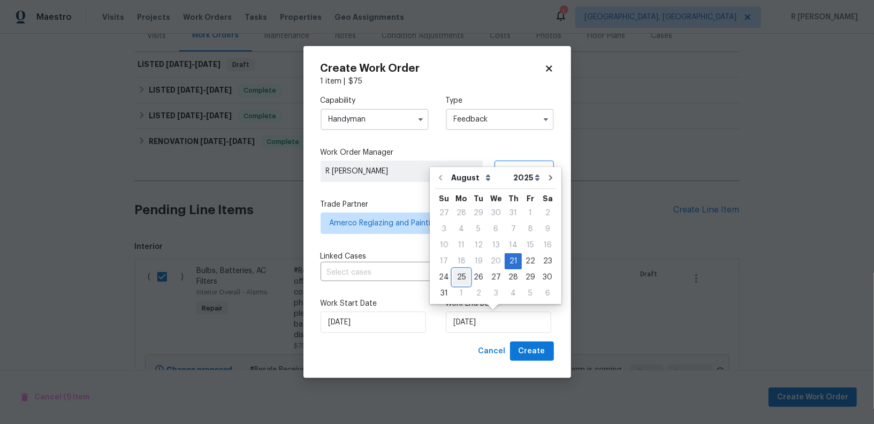
click at [456, 276] on div "25" at bounding box center [461, 277] width 17 height 15
type input "[DATE]"
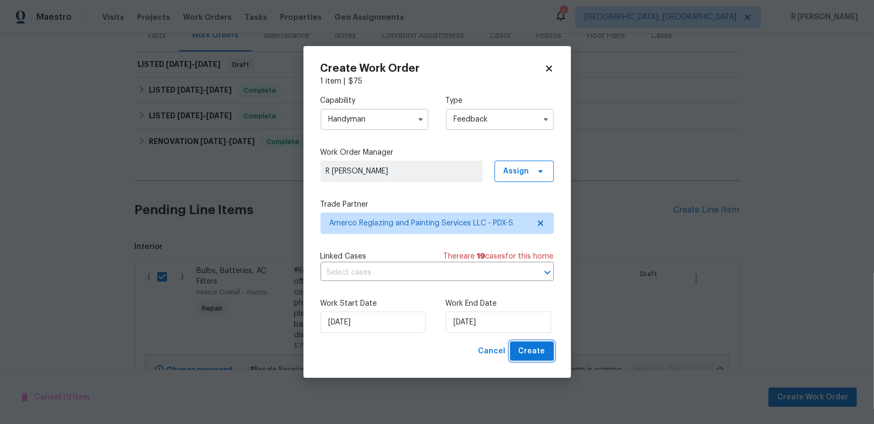
click at [533, 353] on span "Create" at bounding box center [532, 351] width 27 height 13
checkbox input "false"
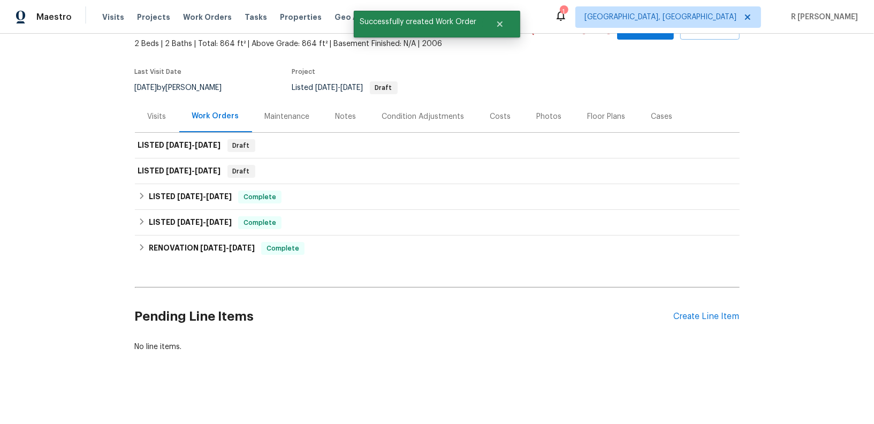
scroll to position [62, 0]
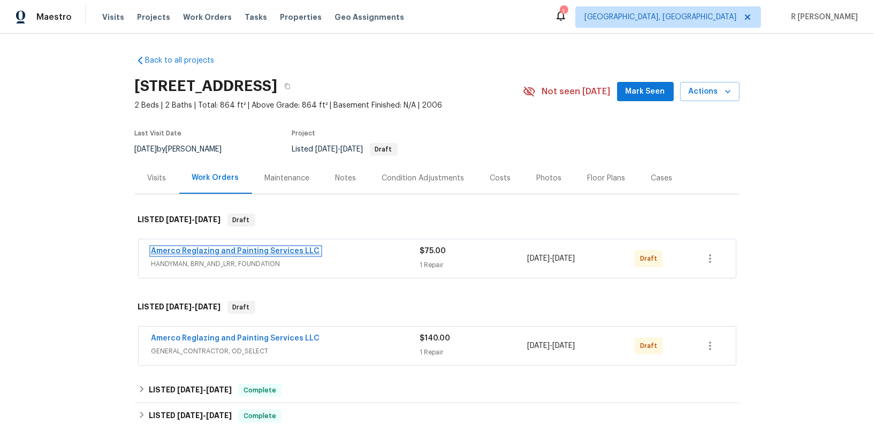
click at [243, 251] on link "Amerco Reglazing and Painting Services LLC" at bounding box center [236, 250] width 169 height 7
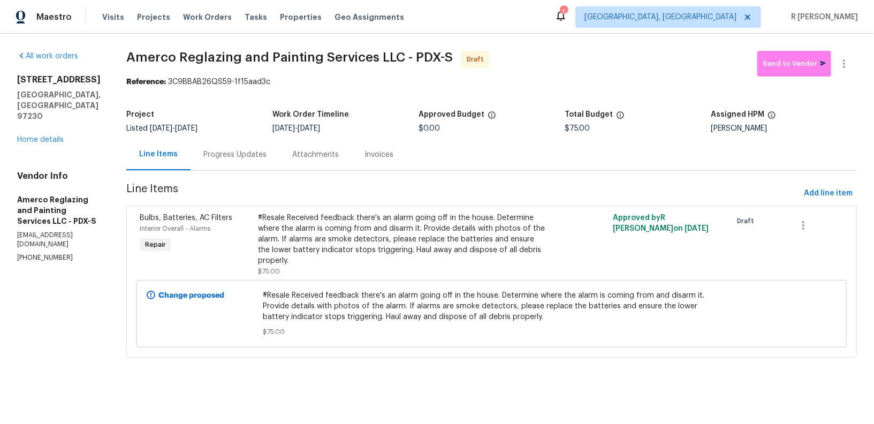
click at [238, 156] on div "Progress Updates" at bounding box center [234, 154] width 63 height 11
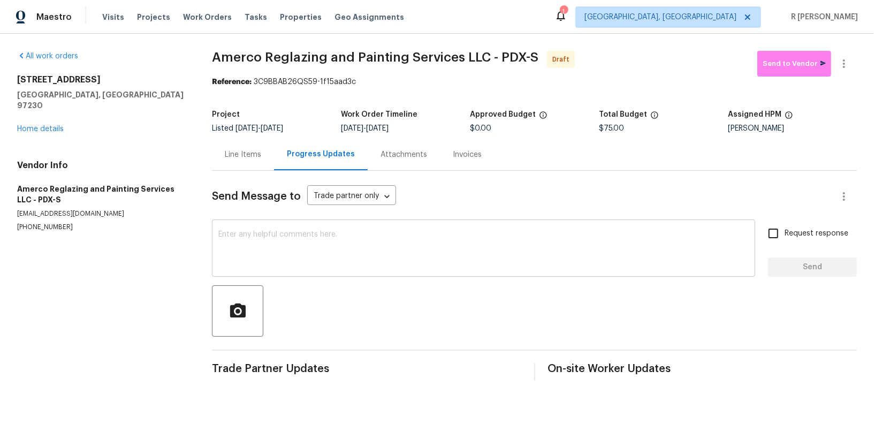
click at [498, 257] on textarea at bounding box center [483, 249] width 531 height 37
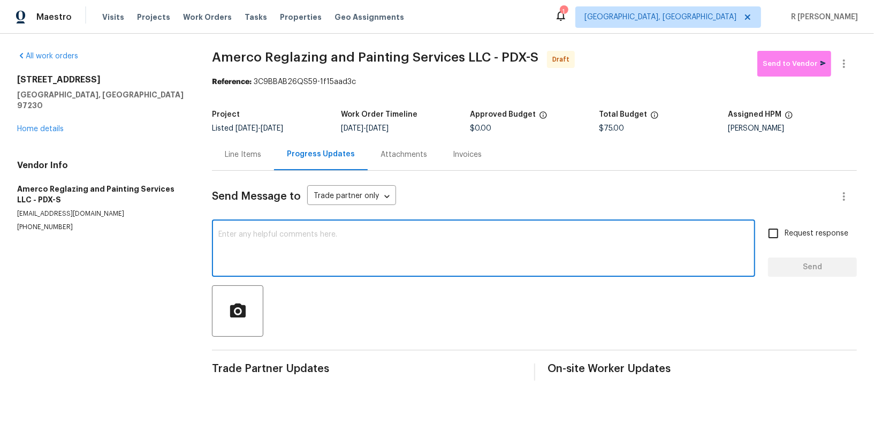
paste textarea "Hi this is (Yogesh) with Opendoor. I’m confirming you received the WO for the p…"
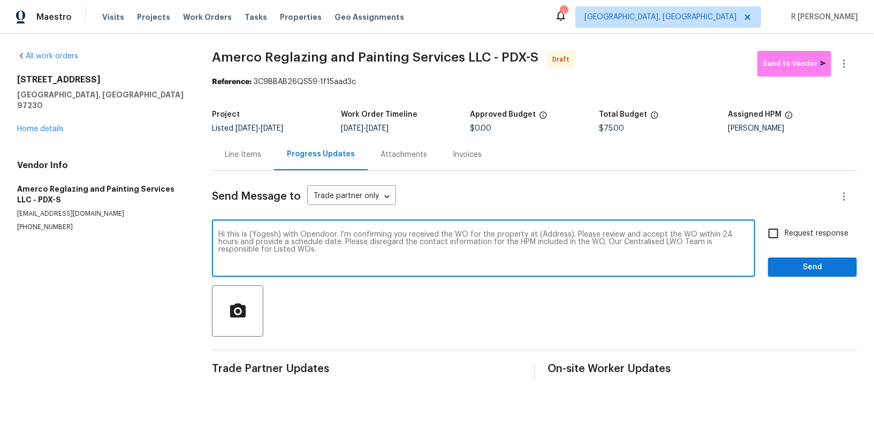
click at [548, 235] on textarea "Hi this is (Yogesh) with Opendoor. I’m confirming you received the WO for the p…" at bounding box center [483, 249] width 531 height 37
paste textarea "[STREET_ADDRESS]"
type textarea "Hi this is (Yogesh) with Opendoor. I’m confirming you received the WO for the p…"
click at [813, 239] on span "Request response" at bounding box center [817, 233] width 64 height 11
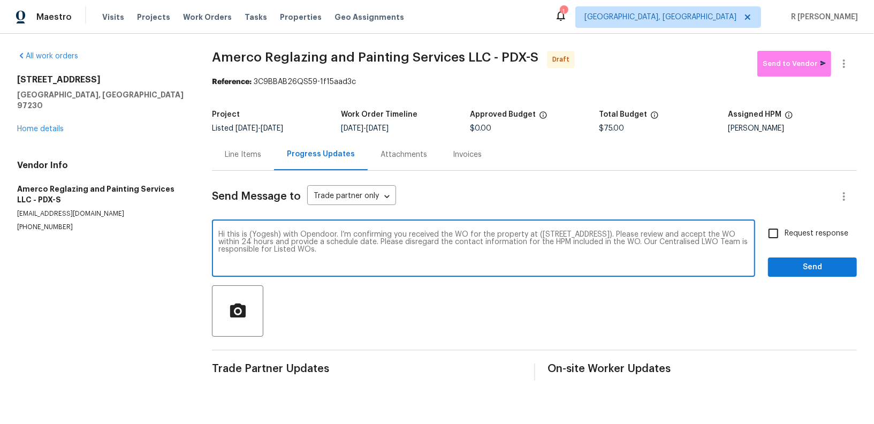
click at [785, 239] on input "Request response" at bounding box center [774, 233] width 22 height 22
checkbox input "true"
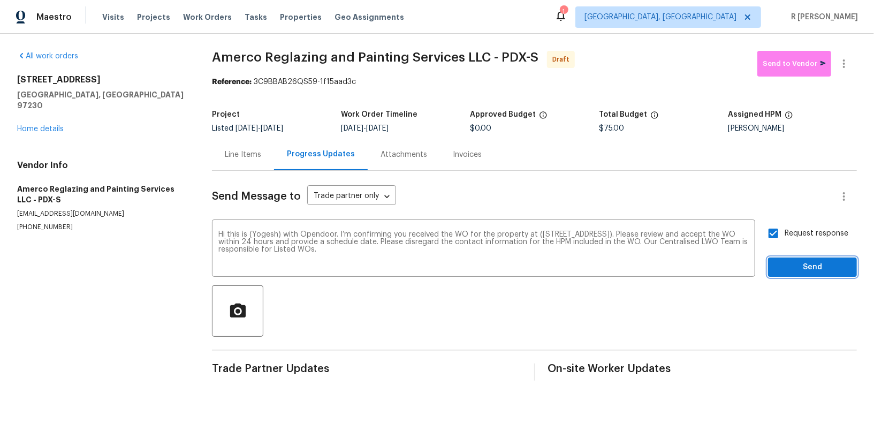
click at [808, 259] on button "Send" at bounding box center [812, 268] width 89 height 20
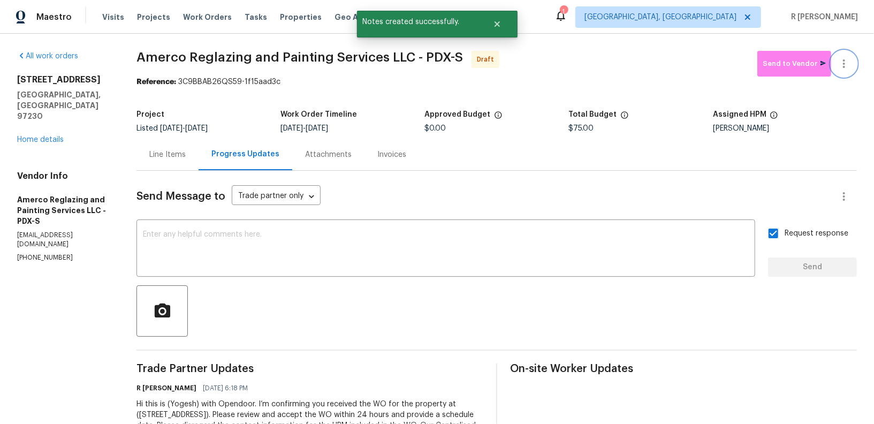
click at [845, 74] on button "button" at bounding box center [845, 64] width 26 height 26
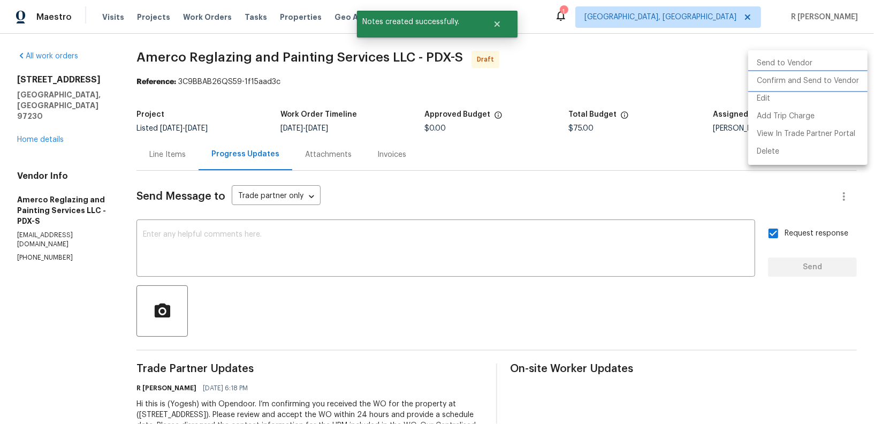
click at [828, 84] on li "Confirm and Send to Vendor" at bounding box center [808, 81] width 119 height 18
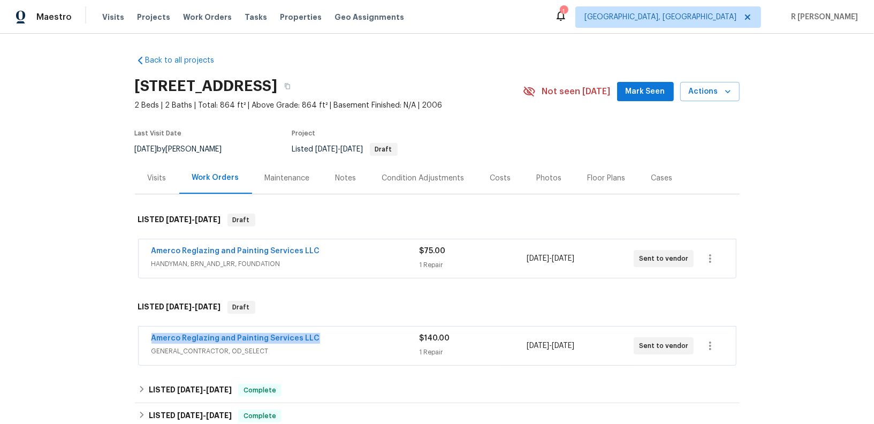
drag, startPoint x: 328, startPoint y: 335, endPoint x: 8, endPoint y: 335, distance: 320.2
click at [8, 335] on div "Back to all projects 677 NE 162nd Ave, Portland, OR 97230 2 Beds | 2 Baths | To…" at bounding box center [437, 229] width 874 height 390
copy link "Amerco Reglazing and Painting Services LLC"
